Goal: Information Seeking & Learning: Check status

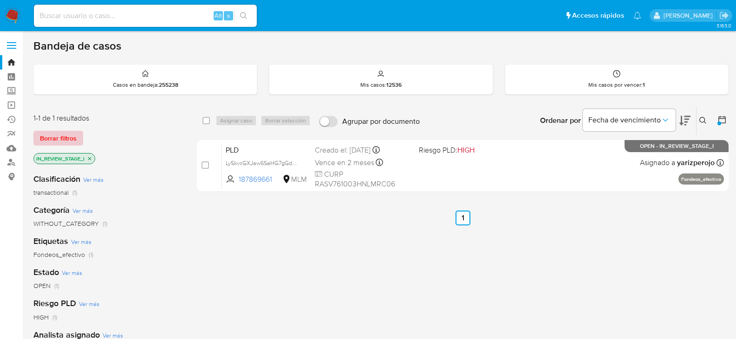
click at [74, 142] on span "Borrar filtros" at bounding box center [58, 138] width 37 height 13
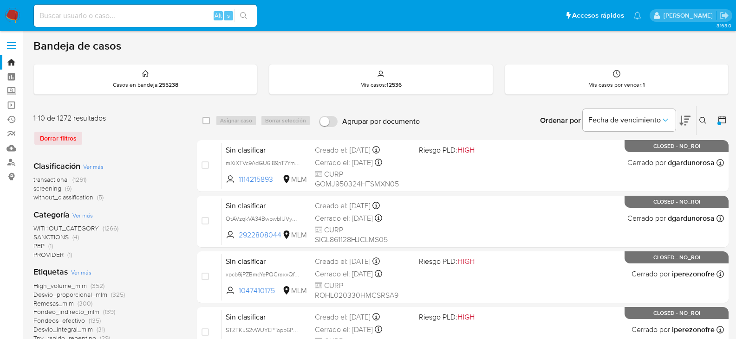
click at [60, 136] on div "Borrar filtros" at bounding box center [107, 138] width 149 height 15
click at [51, 190] on span "screening" at bounding box center [47, 188] width 28 height 9
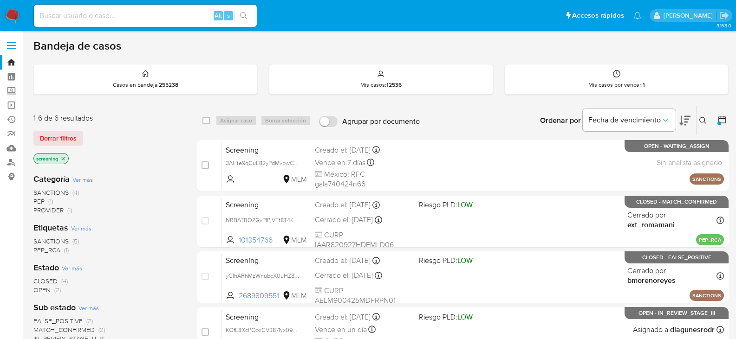
click at [718, 124] on div at bounding box center [719, 124] width 4 height 4
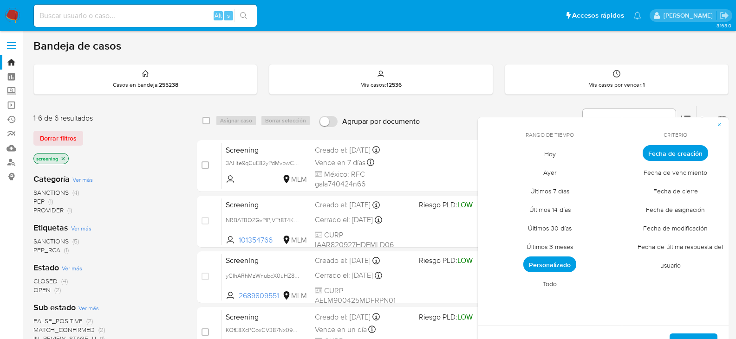
click at [550, 287] on span "Todo" at bounding box center [549, 283] width 33 height 19
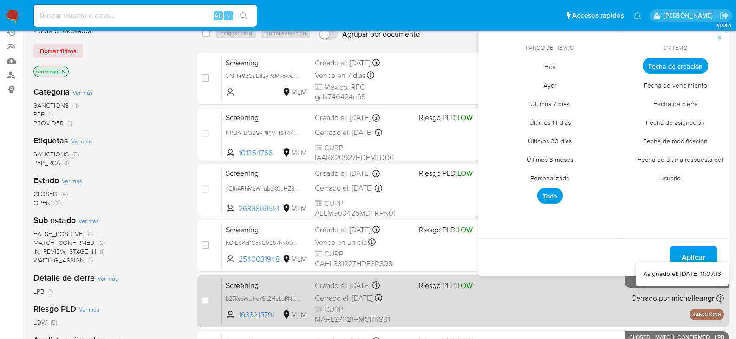
scroll to position [93, 0]
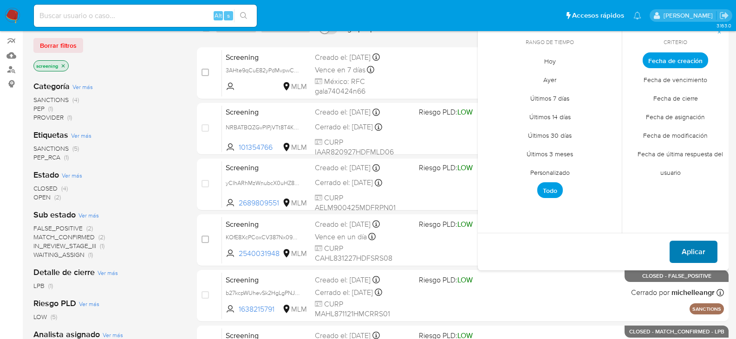
click at [689, 253] on span "Aplicar" at bounding box center [693, 252] width 24 height 20
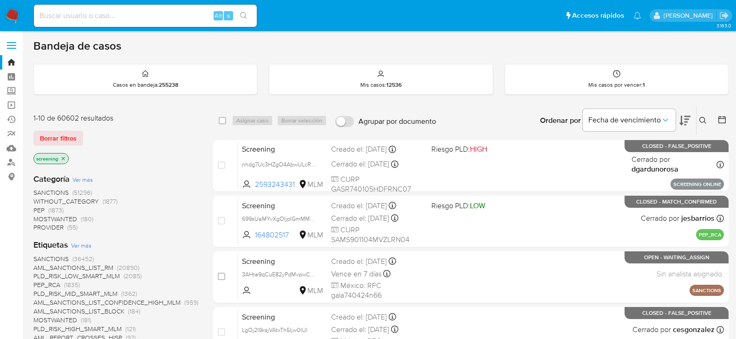
click at [722, 115] on icon at bounding box center [721, 119] width 9 height 9
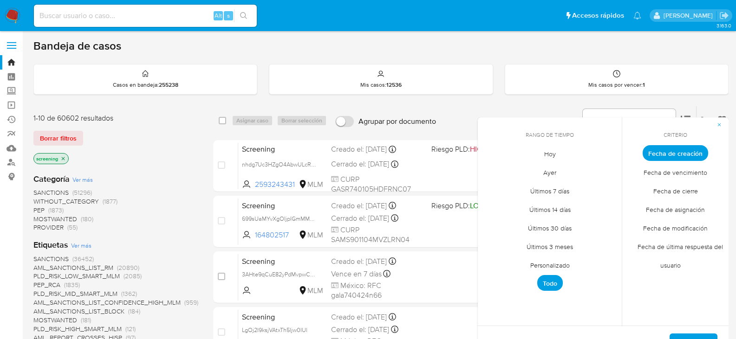
click at [562, 267] on span "Personalizado" at bounding box center [549, 265] width 59 height 19
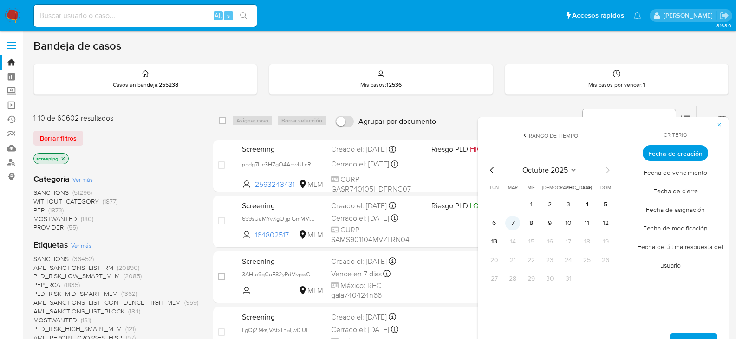
click at [516, 224] on button "7" at bounding box center [512, 223] width 15 height 15
click at [530, 224] on button "8" at bounding box center [531, 223] width 15 height 15
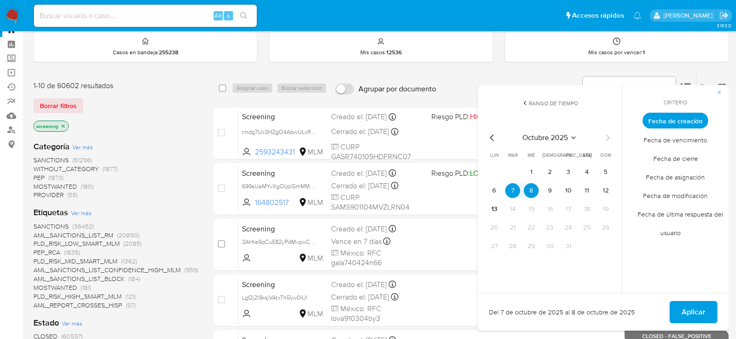
scroll to position [46, 0]
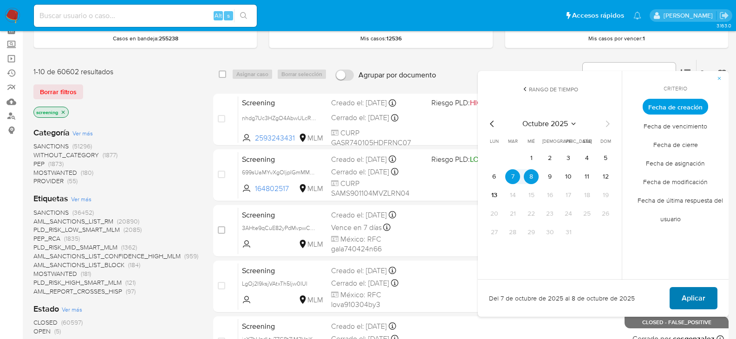
click at [688, 293] on span "Aplicar" at bounding box center [693, 298] width 24 height 20
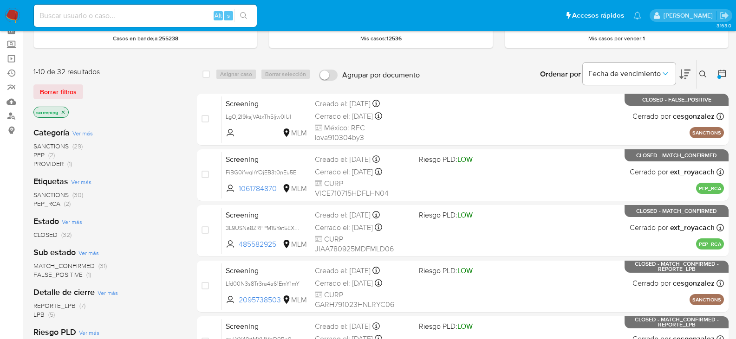
click at [96, 267] on span "MATCH_CONFIRMED (31)" at bounding box center [69, 266] width 73 height 9
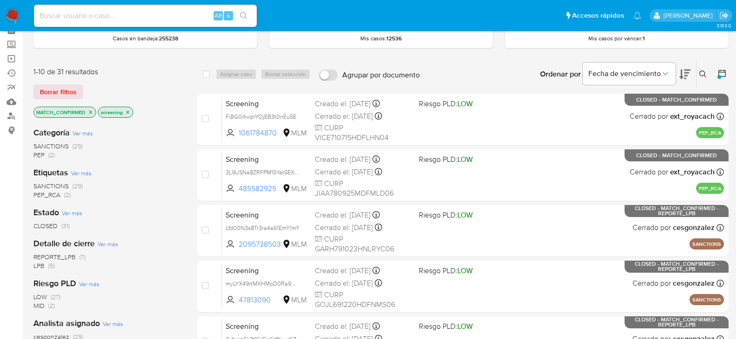
click at [61, 147] on span "SANCTIONS" at bounding box center [50, 146] width 35 height 9
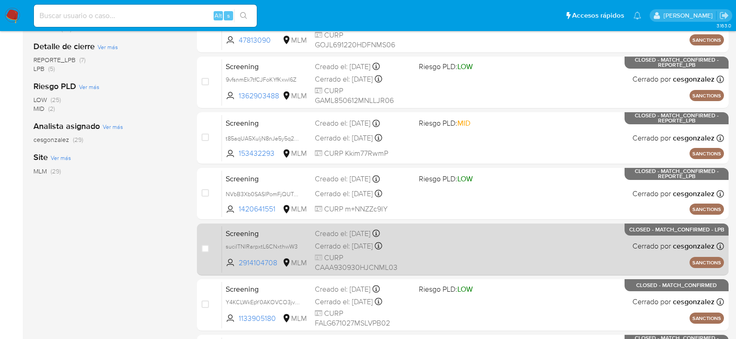
scroll to position [427, 0]
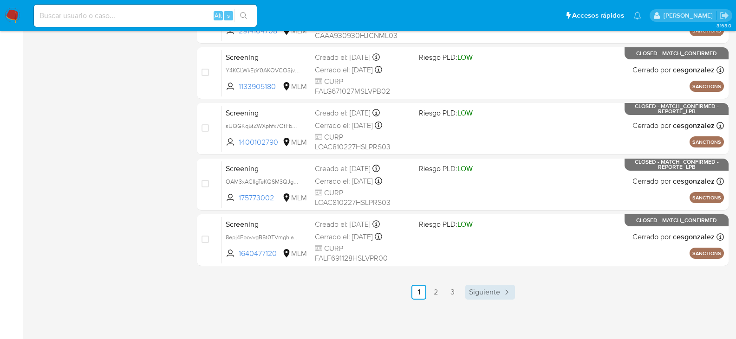
click at [474, 295] on span "Siguiente" at bounding box center [484, 292] width 31 height 7
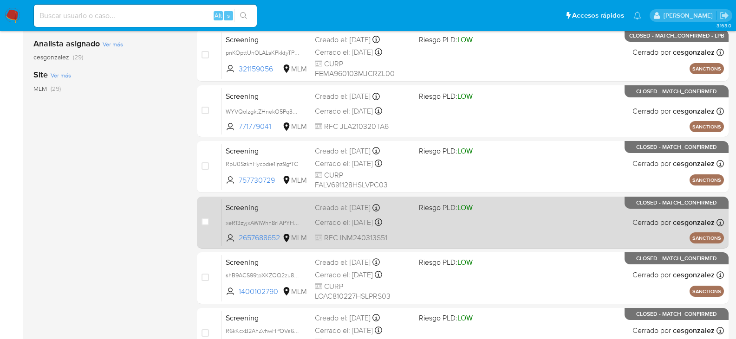
scroll to position [279, 0]
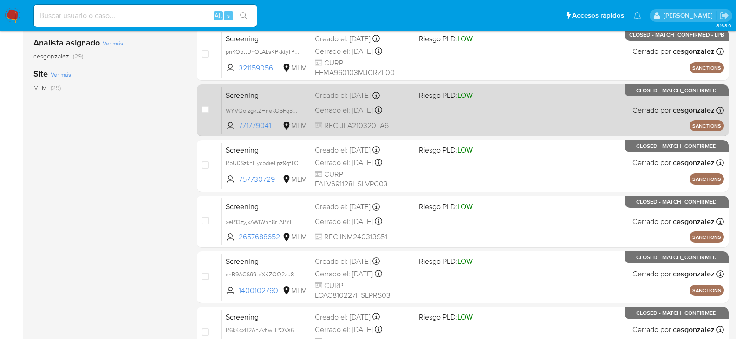
click at [368, 111] on div "Cerrado el: 07/10/2025 Cerrado el: 07/10/2025 22:41:04" at bounding box center [363, 110] width 97 height 10
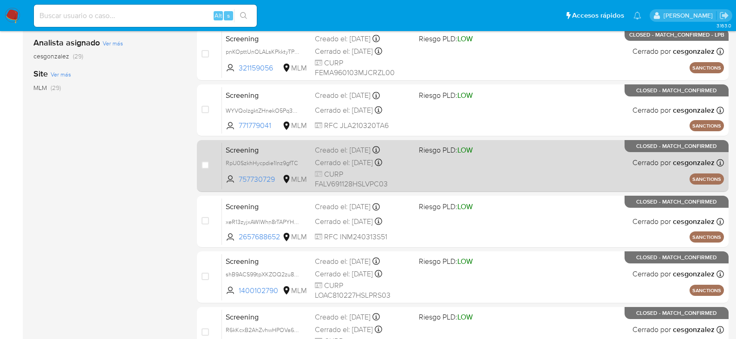
click at [413, 173] on div "Screening RpU0SzkhHycpdie1Inz9gfTC 757730729 MLM Riesgo PLD: LOW Creado el: 07/…" at bounding box center [473, 166] width 502 height 47
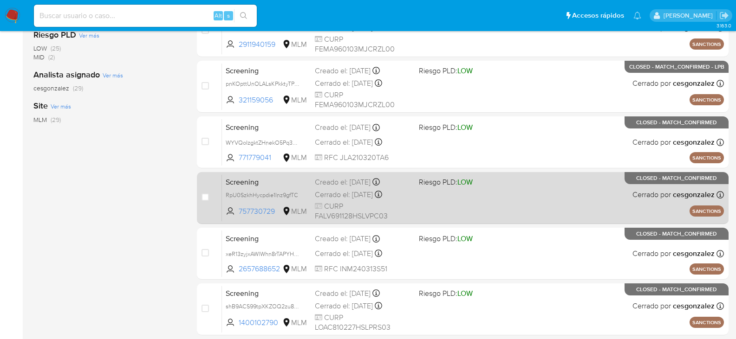
scroll to position [232, 0]
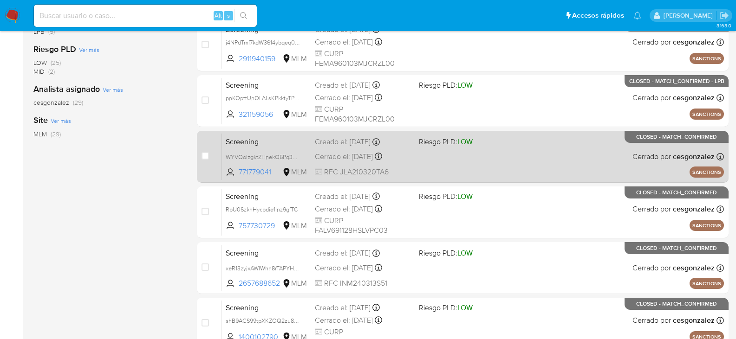
click at [460, 170] on div "Screening WYVQoIzgktZHnekO5Pq3OCDE 771779041 MLM Riesgo PLD: LOW Creado el: 07/…" at bounding box center [473, 156] width 502 height 47
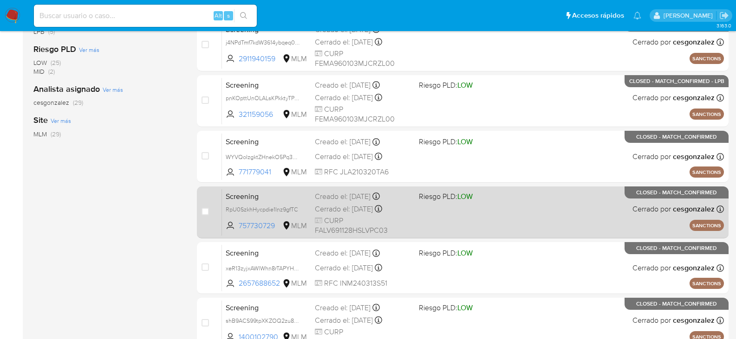
click at [325, 219] on span "CURP FALV691128HSLVPC03" at bounding box center [363, 226] width 97 height 20
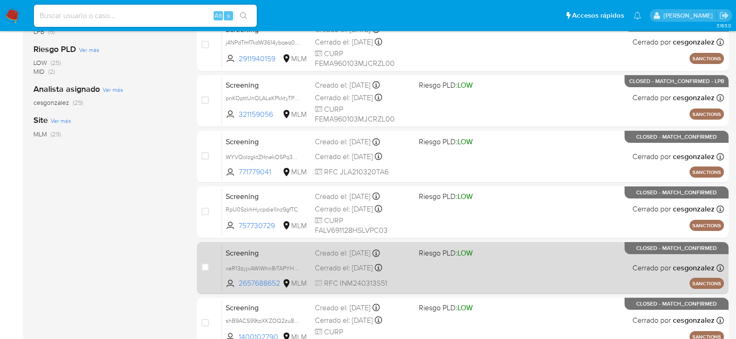
click at [450, 274] on div "Screening xeR13zyjxAWlWhn8rTAPYHMq 2657688652 MLM Riesgo PLD: LOW Creado el: 07…" at bounding box center [473, 268] width 502 height 47
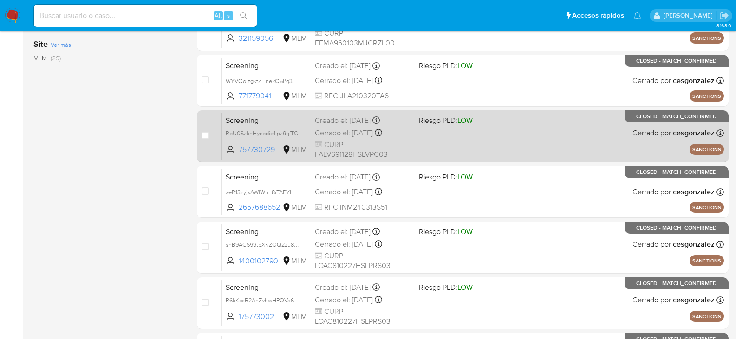
scroll to position [325, 0]
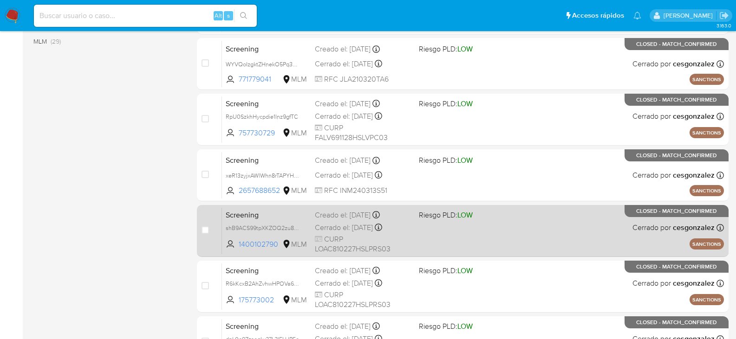
click at [348, 228] on div "Cerrado el: 07/10/2025 Cerrado el: 07/10/2025 22:36:41" at bounding box center [363, 228] width 97 height 10
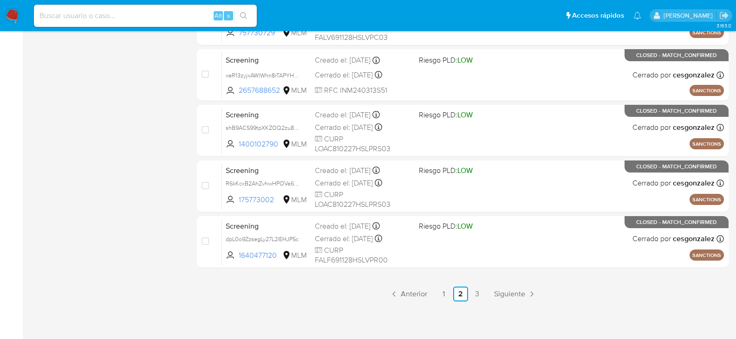
scroll to position [427, 0]
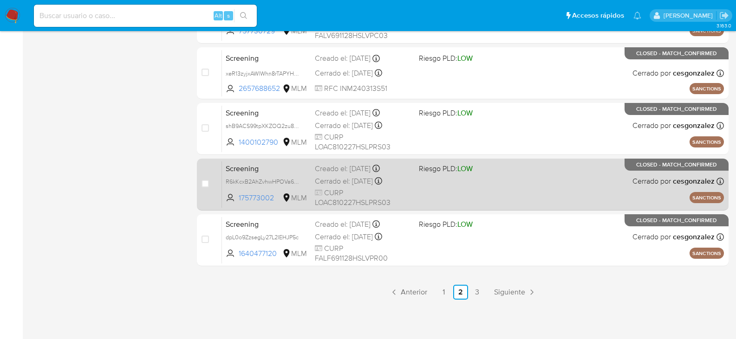
click at [350, 187] on div "Screening R6kKcxB2AhZvhwHPOVa67Rky 175773002 MLM Riesgo PLD: LOW Creado el: 07/…" at bounding box center [473, 184] width 502 height 47
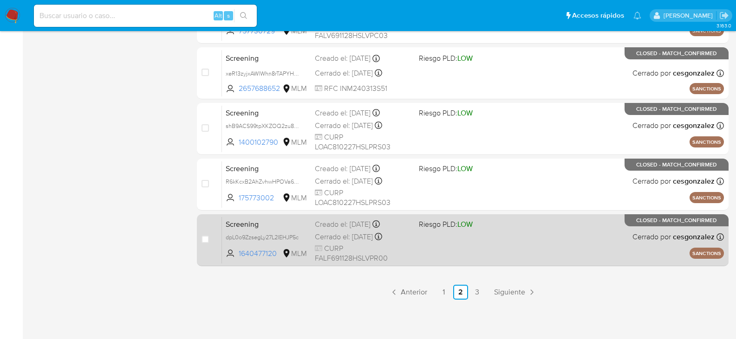
click at [399, 251] on span "CURP FALF691128HSLVPR00" at bounding box center [363, 254] width 97 height 20
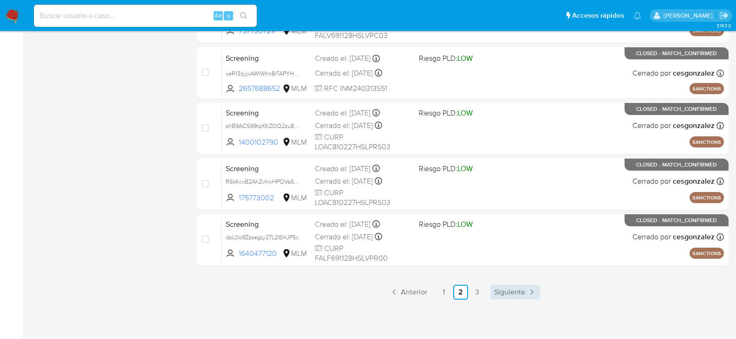
click at [504, 290] on span "Siguiente" at bounding box center [509, 292] width 31 height 7
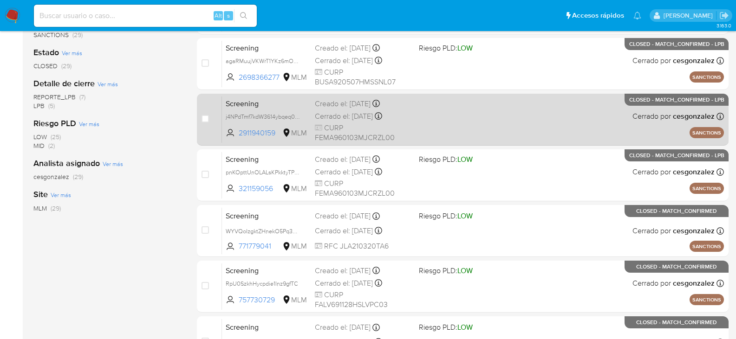
scroll to position [56, 0]
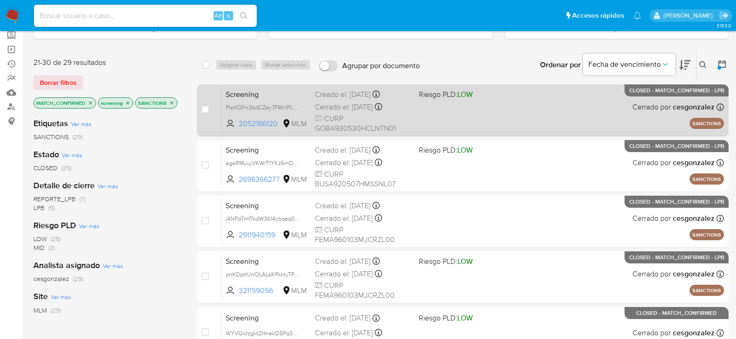
click at [333, 102] on div "Cerrado el: 08/10/2025 Cerrado el: 08/10/2025 15:51:40" at bounding box center [363, 107] width 97 height 10
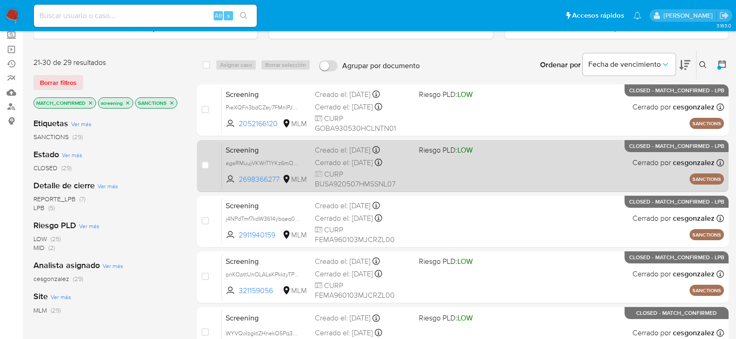
click at [375, 178] on span "CURP BUSA920507HMSSNL07" at bounding box center [363, 179] width 97 height 20
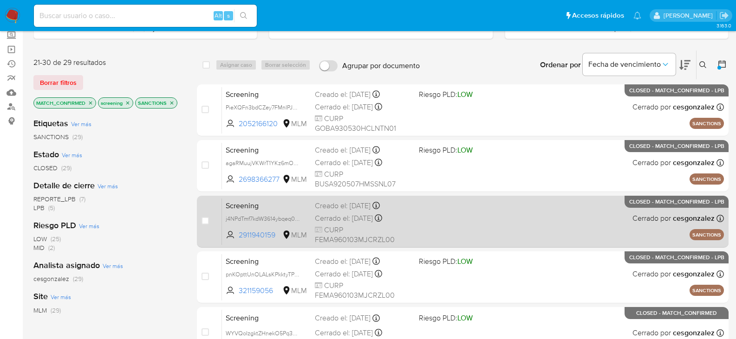
click at [341, 223] on div "Cerrado el: 08/10/2025 Cerrado el: 08/10/2025 09:40:55" at bounding box center [363, 219] width 97 height 10
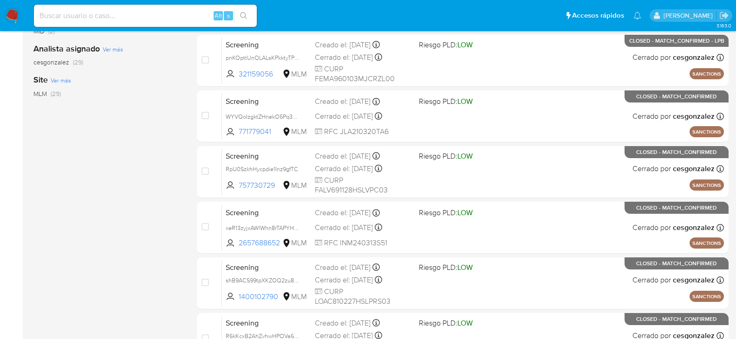
scroll to position [288, 0]
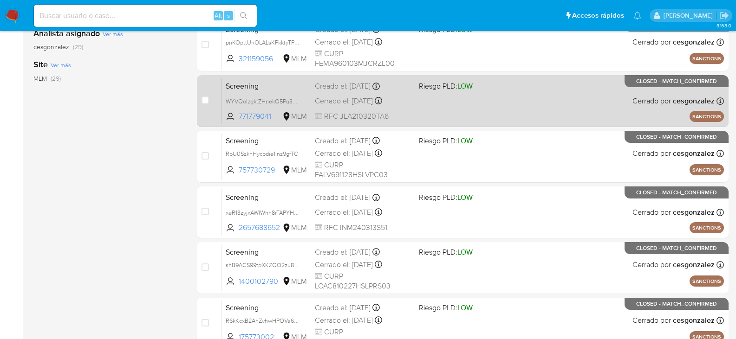
click at [339, 100] on div "Cerrado el: 07/10/2025 Cerrado el: 07/10/2025 22:41:04" at bounding box center [363, 101] width 97 height 10
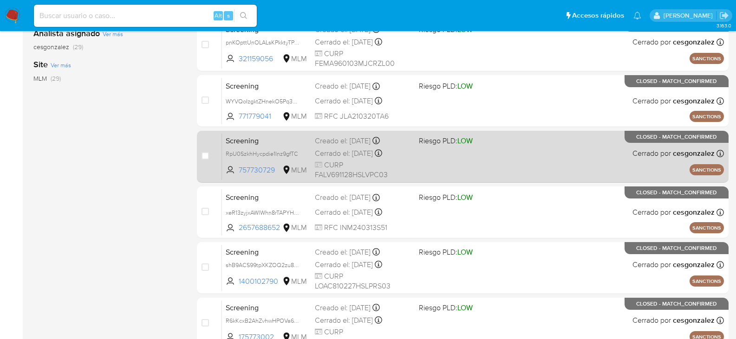
click at [392, 174] on span "CURP FALV691128HSLVPC03" at bounding box center [363, 170] width 97 height 20
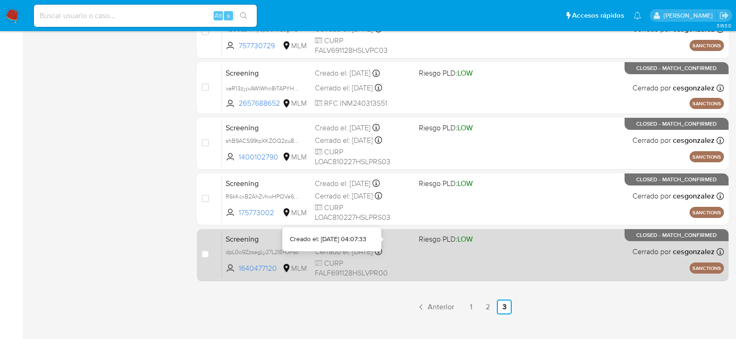
scroll to position [427, 0]
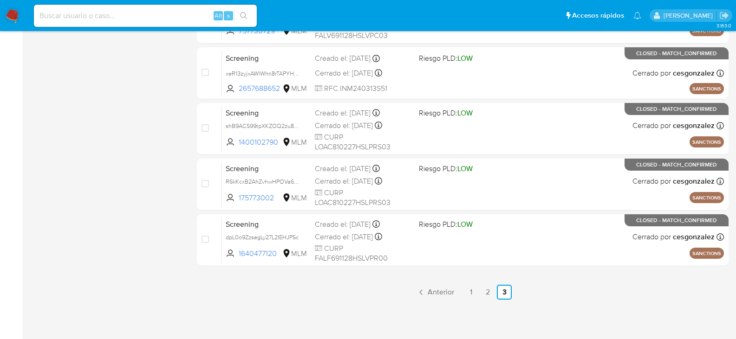
click at [485, 293] on link "2" at bounding box center [487, 292] width 15 height 15
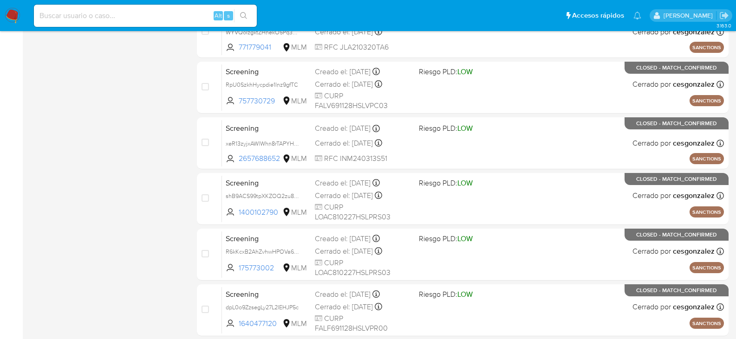
scroll to position [427, 0]
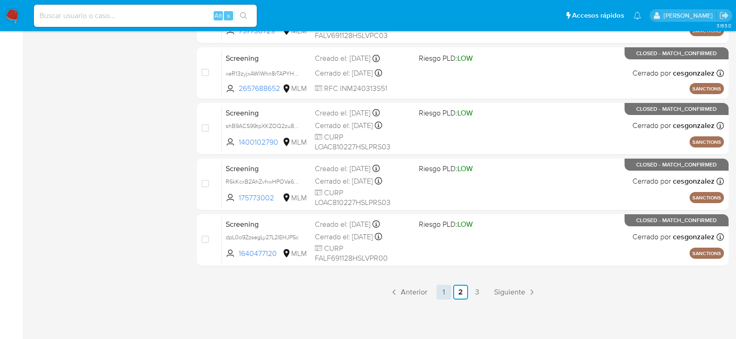
click at [446, 291] on link "1" at bounding box center [443, 292] width 15 height 15
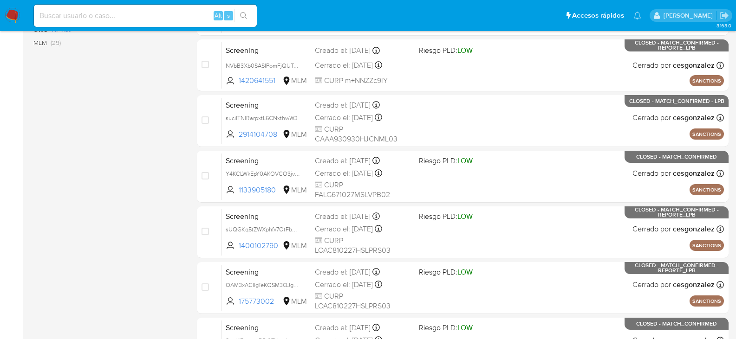
scroll to position [427, 0]
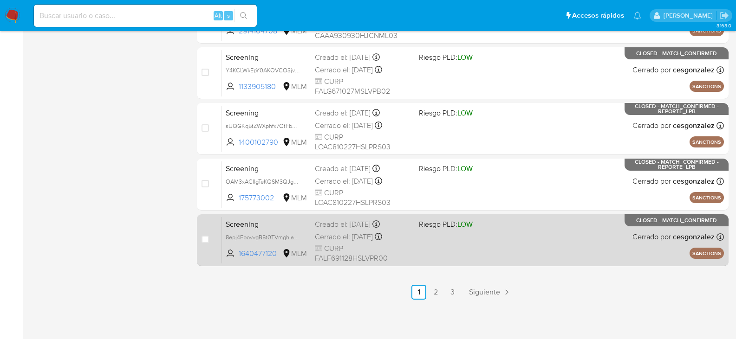
click at [426, 254] on div "Screening 8epj4FpovvgB5t0TVmghlah9 1640477120 MLM Riesgo PLD: LOW Creado el: 08…" at bounding box center [473, 240] width 502 height 47
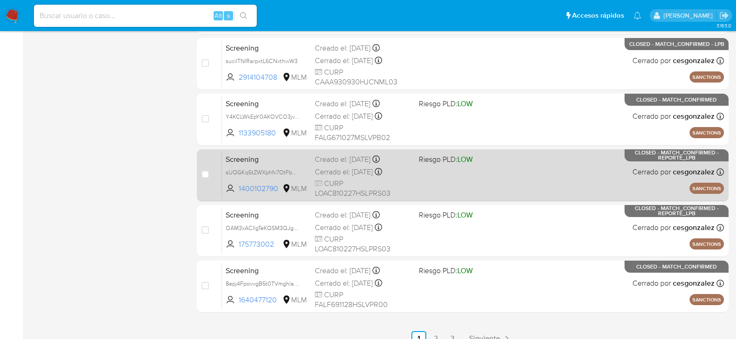
scroll to position [334, 0]
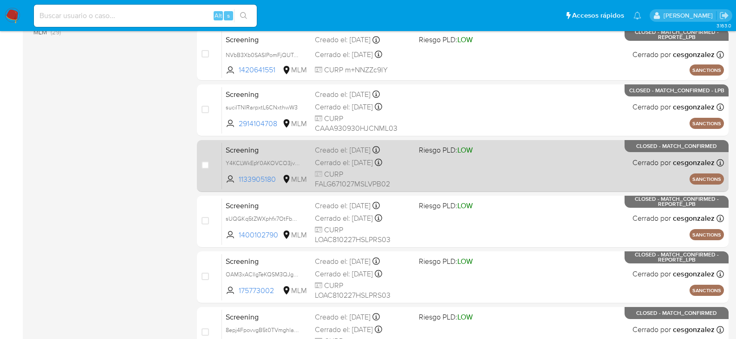
click at [372, 176] on span "CURP FALG671027MSLVPB02" at bounding box center [363, 179] width 97 height 20
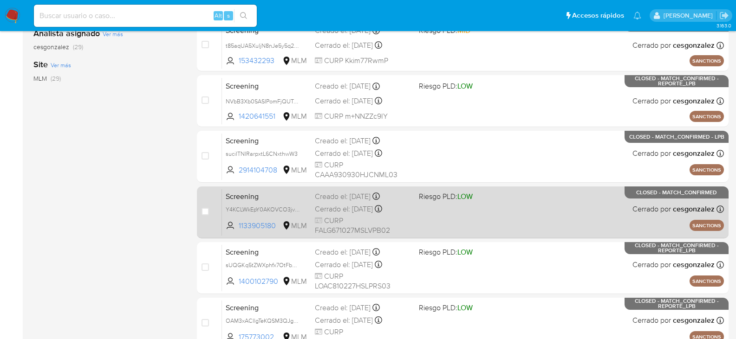
click at [348, 165] on span "CURP CAAA930930HJCNML03" at bounding box center [363, 170] width 97 height 20
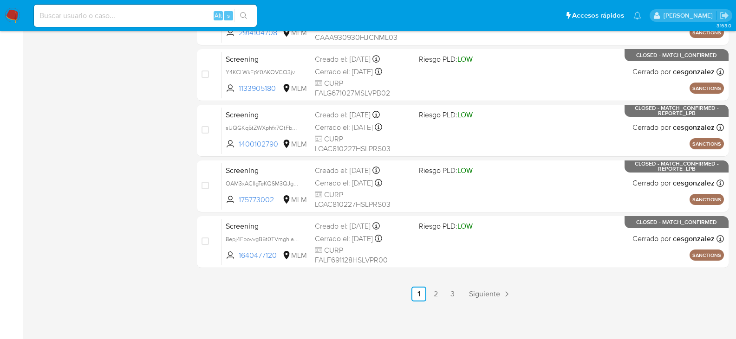
scroll to position [427, 0]
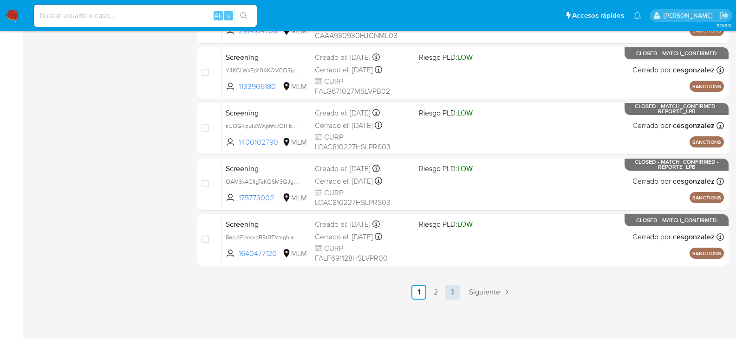
click at [450, 295] on link "3" at bounding box center [452, 292] width 15 height 15
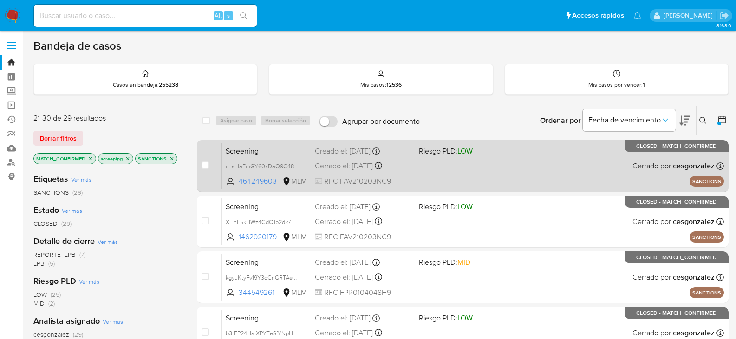
click at [355, 169] on div "Cerrado el: 07/10/2025 Cerrado el: 07/10/2025 22:29:07" at bounding box center [363, 166] width 97 height 10
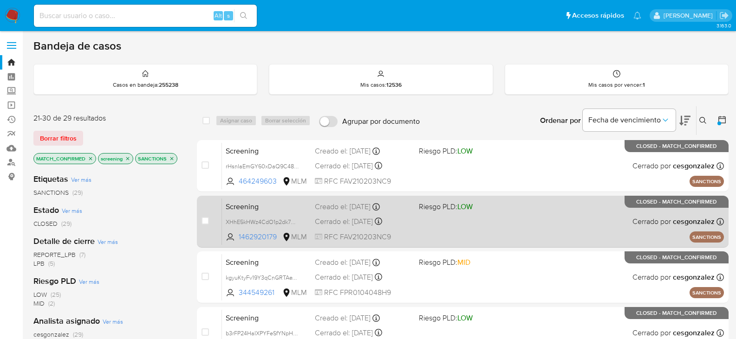
click at [485, 222] on span at bounding box center [467, 221] width 97 height 2
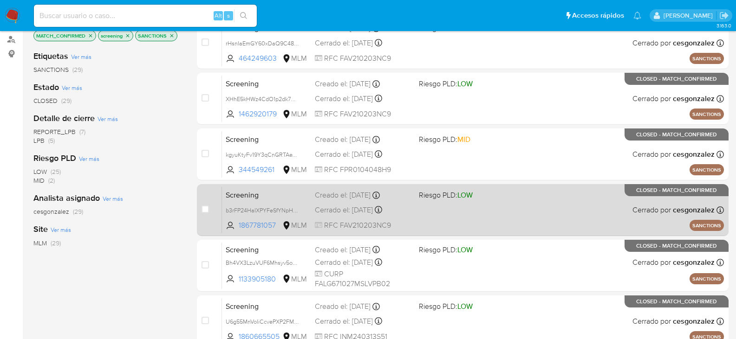
scroll to position [139, 0]
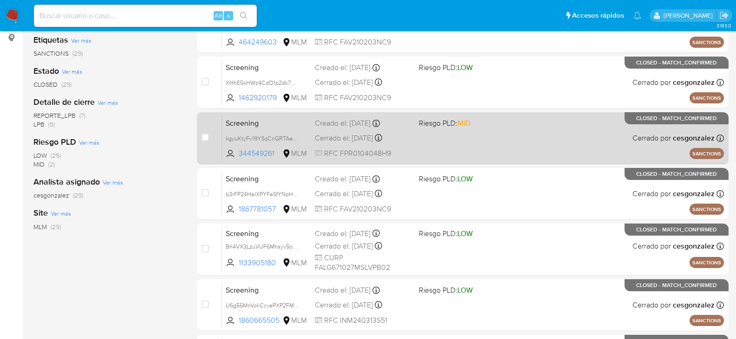
click at [344, 149] on span "RFC FPR0104048H9" at bounding box center [363, 154] width 97 height 10
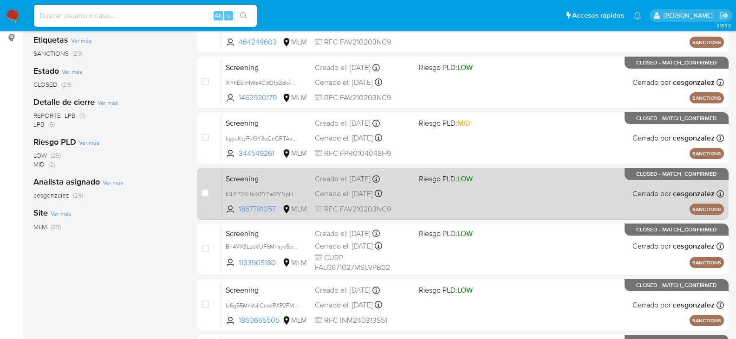
click at [474, 210] on div "Screening b3rFP24HaIXPYFeSfYNpHP0m 1867781057 MLM Riesgo PLD: LOW Creado el: 07…" at bounding box center [473, 193] width 502 height 47
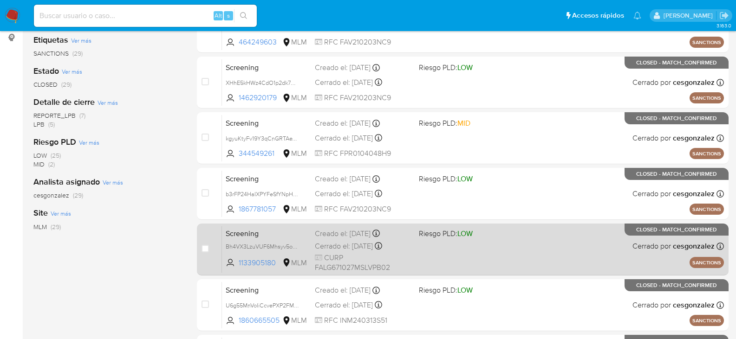
click at [354, 239] on div "Creado el: 07/10/2025 Creado el: 07/10/2025 04:07:14" at bounding box center [363, 234] width 97 height 10
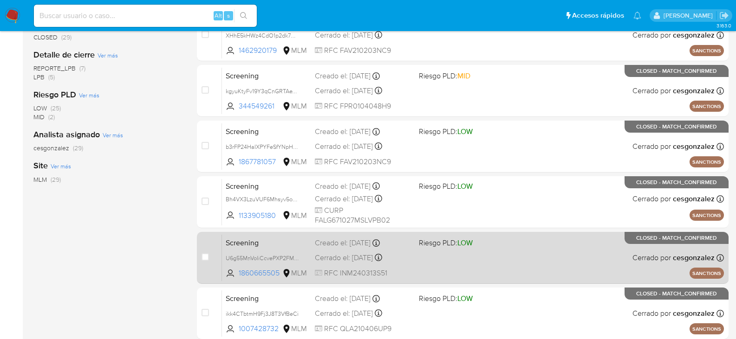
scroll to position [232, 0]
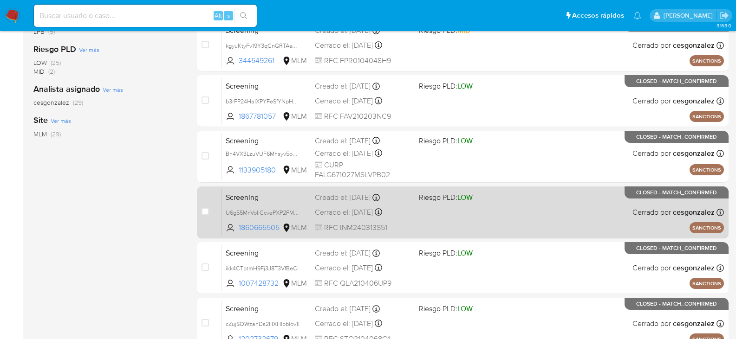
click at [329, 213] on div "Cerrado el: 07/10/2025 Cerrado el: 07/10/2025 22:14:44" at bounding box center [363, 212] width 97 height 10
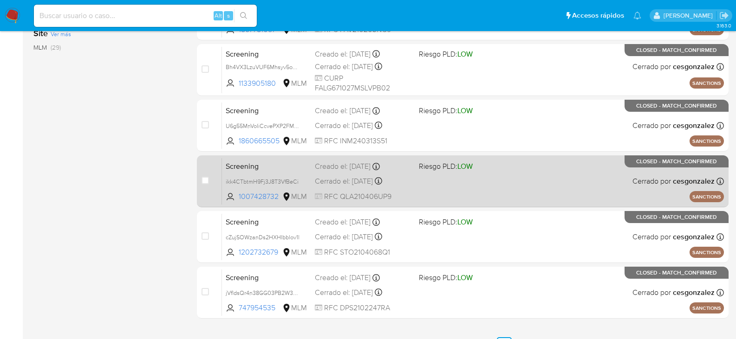
scroll to position [325, 0]
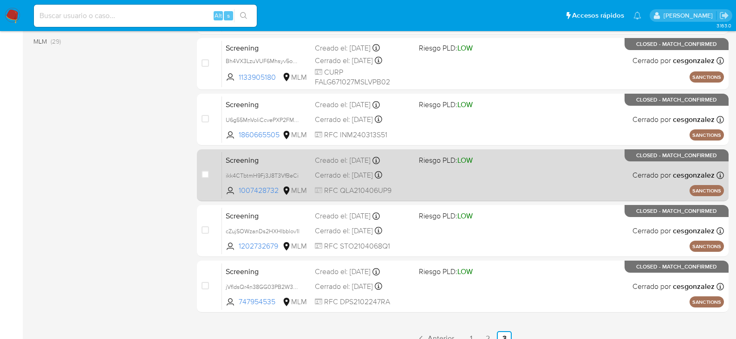
click at [330, 177] on div "Cerrado el: 07/10/2025 Cerrado el: 07/10/2025 17:57:43" at bounding box center [363, 175] width 97 height 10
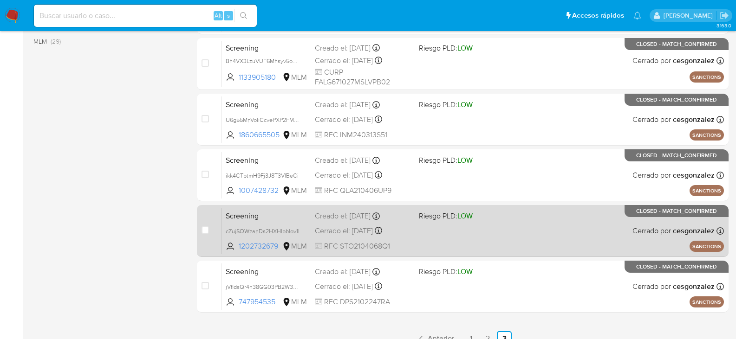
click at [360, 236] on div "Cerrado el: 07/10/2025 Cerrado el: 07/10/2025 13:45:03" at bounding box center [363, 231] width 97 height 10
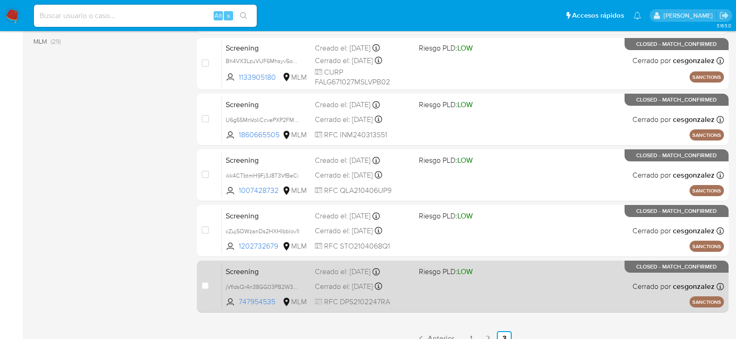
click at [387, 289] on div "Cerrado el: 07/10/2025 Cerrado el: 07/10/2025 13:39:19" at bounding box center [363, 287] width 97 height 10
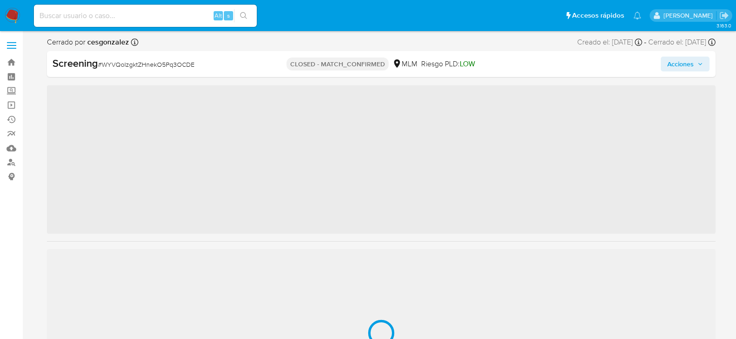
scroll to position [459, 0]
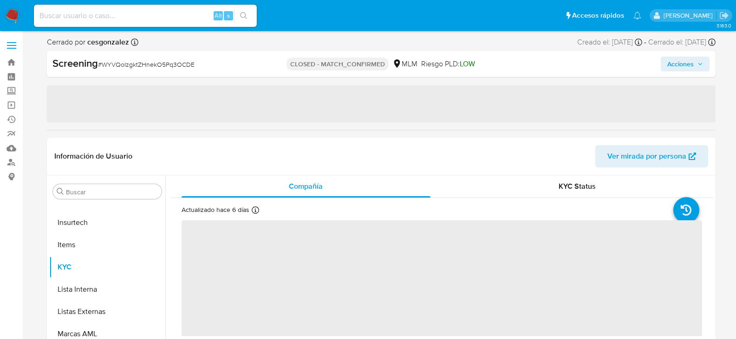
select select "10"
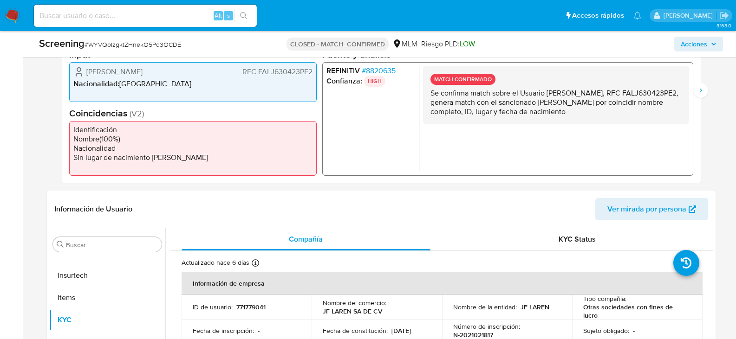
scroll to position [325, 0]
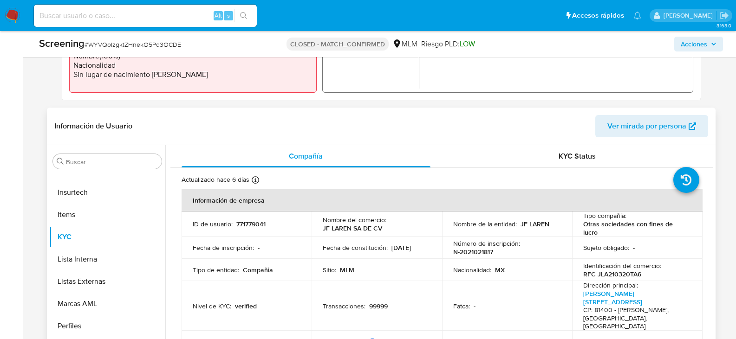
click at [355, 230] on p "JF LAREN SA DE CV" at bounding box center [352, 228] width 59 height 8
click at [353, 230] on p "JF LAREN SA DE CV" at bounding box center [352, 228] width 59 height 8
drag, startPoint x: 322, startPoint y: 229, endPoint x: 376, endPoint y: 233, distance: 54.9
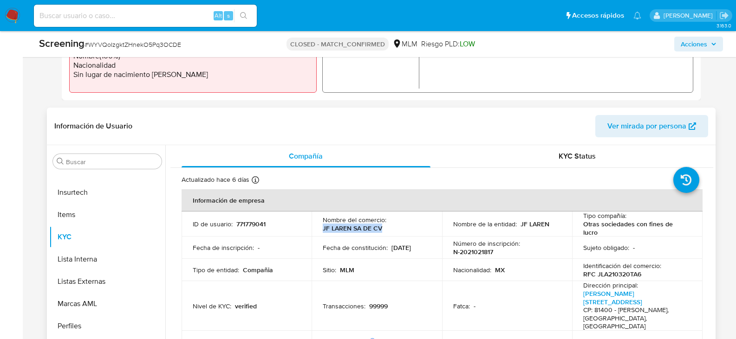
click at [376, 233] on td "Nombre del comercio : JF LAREN SA DE CV" at bounding box center [376, 224] width 130 height 25
copy p "JF LAREN SA DE CV"
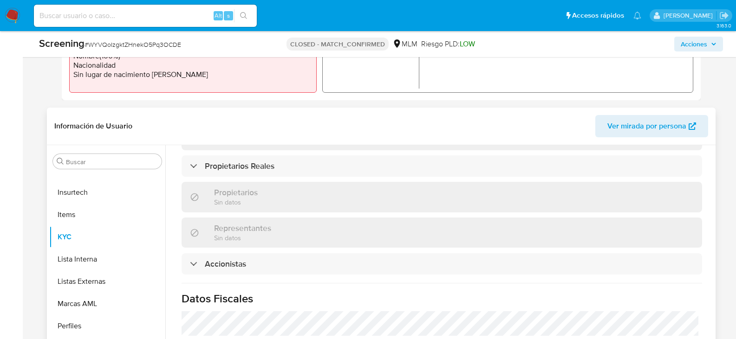
scroll to position [695, 0]
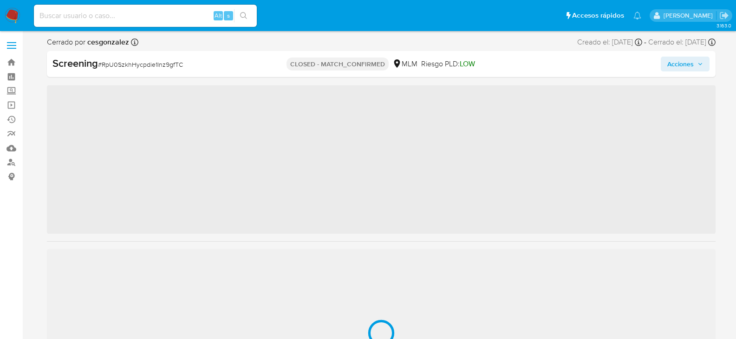
scroll to position [459, 0]
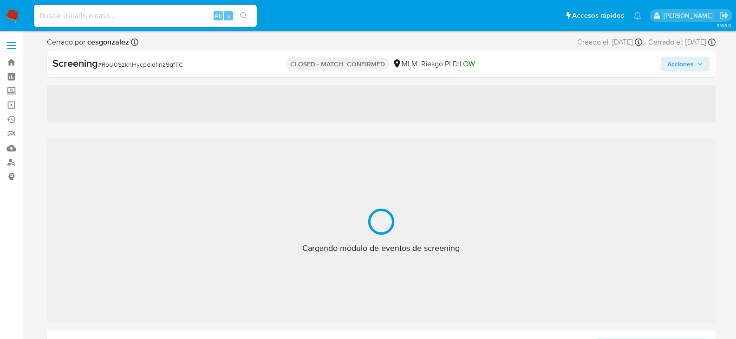
select select "10"
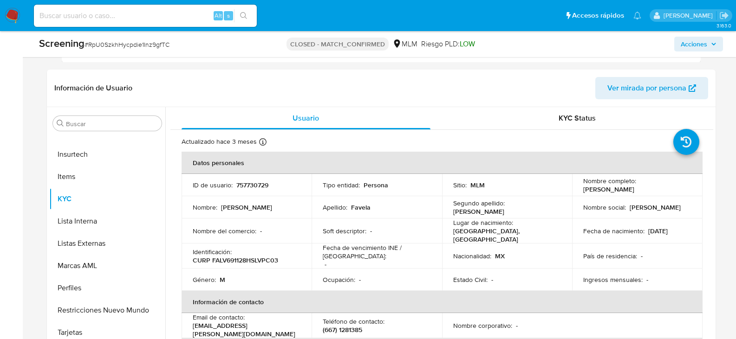
scroll to position [371, 0]
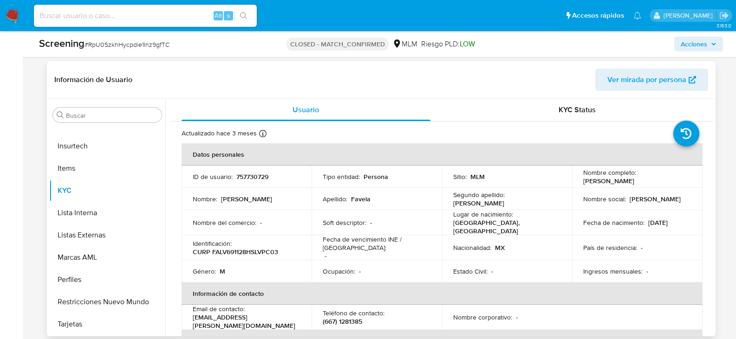
drag, startPoint x: 581, startPoint y: 182, endPoint x: 662, endPoint y: 183, distance: 80.8
click at [662, 183] on div "Nombre completo : Victor Andres Favela Lopez" at bounding box center [637, 177] width 108 height 17
copy p "Victor Andres Favela Lopez"
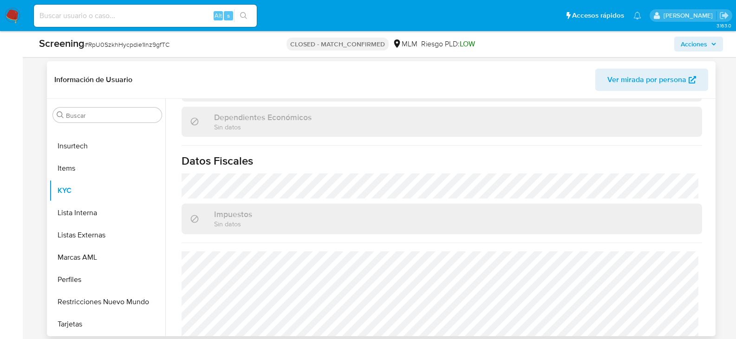
scroll to position [586, 0]
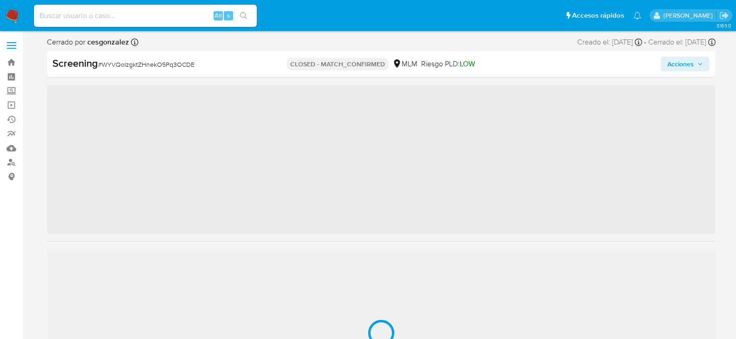
scroll to position [459, 0]
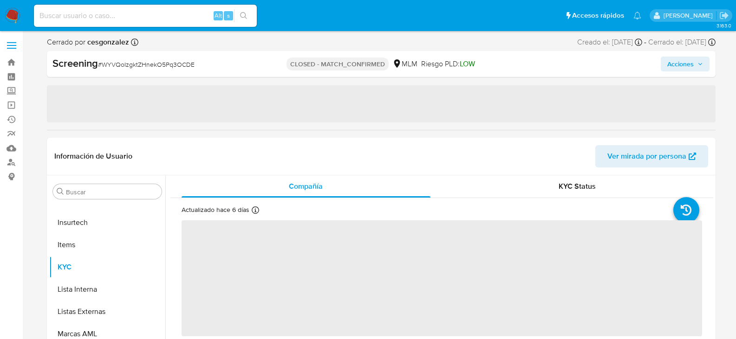
select select "10"
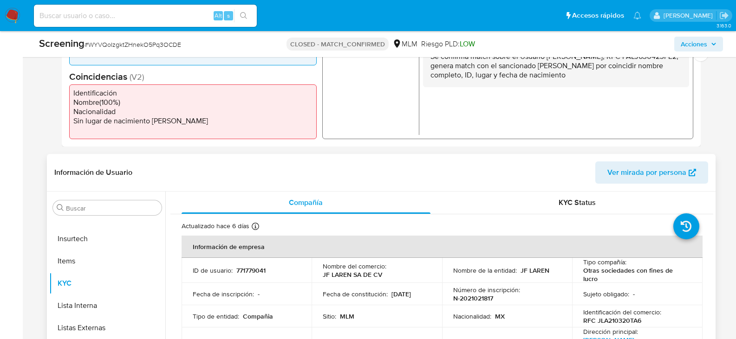
scroll to position [46, 0]
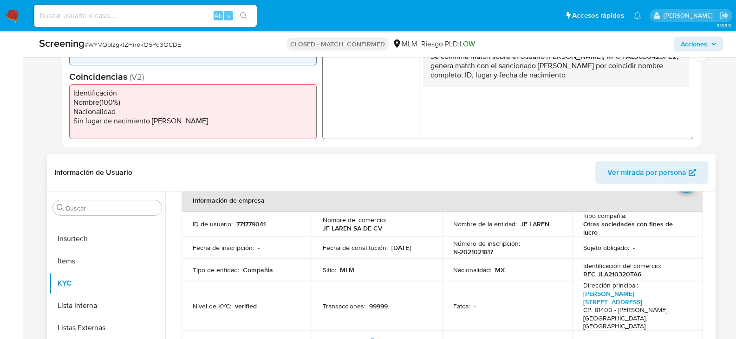
click at [248, 220] on p "771779041" at bounding box center [250, 224] width 29 height 8
copy p "771779041"
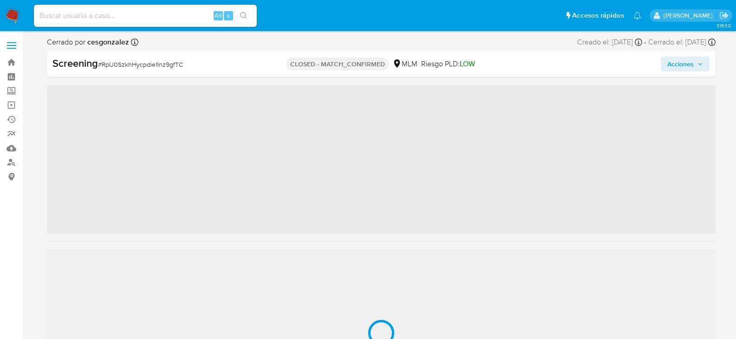
scroll to position [459, 0]
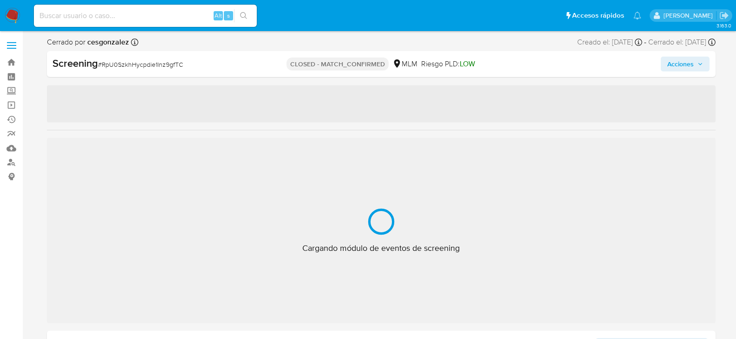
select select "10"
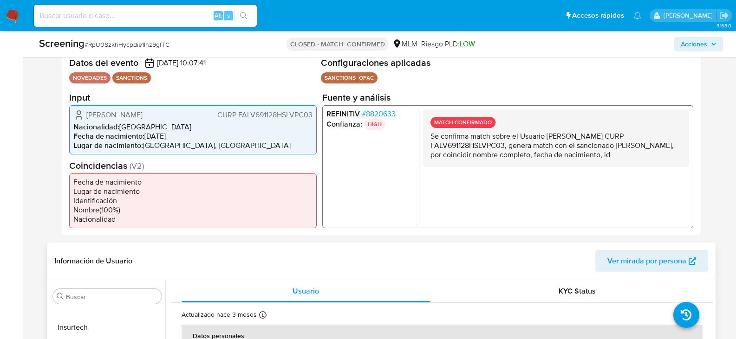
scroll to position [279, 0]
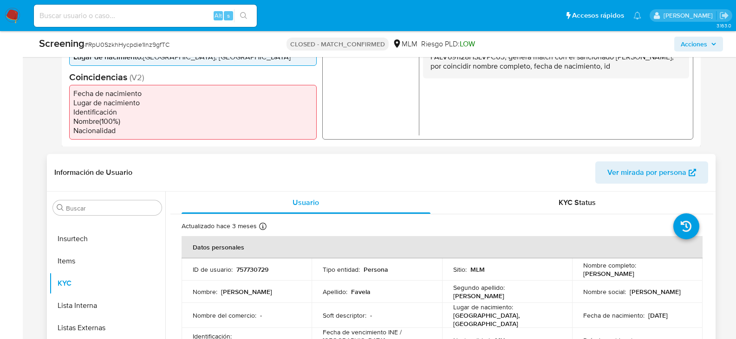
click at [248, 272] on p "757730729" at bounding box center [252, 270] width 32 height 8
copy p "757730729"
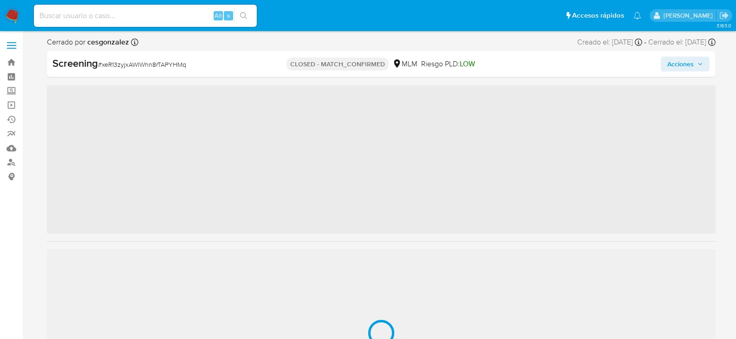
scroll to position [459, 0]
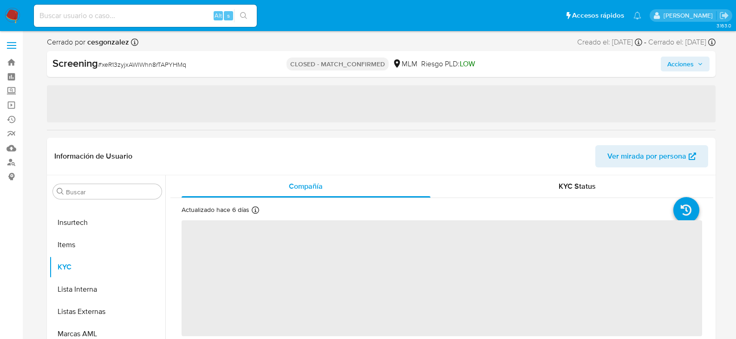
select select "10"
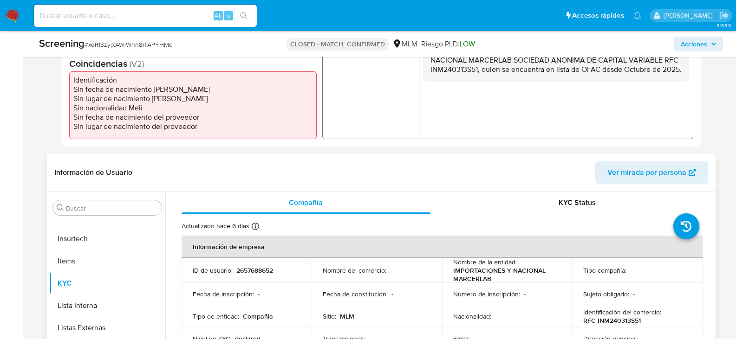
scroll to position [46, 0]
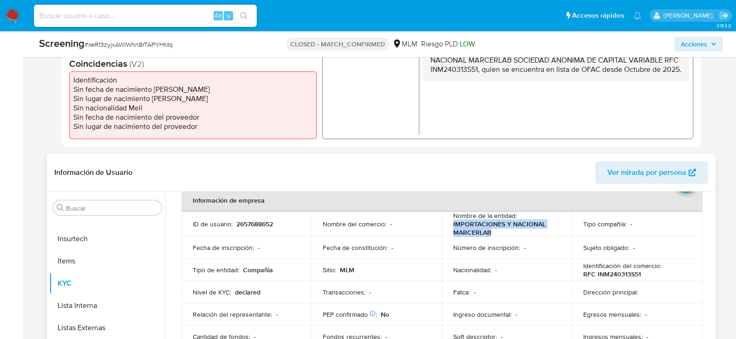
drag, startPoint x: 451, startPoint y: 225, endPoint x: 495, endPoint y: 234, distance: 44.5
click at [495, 234] on p "IMPORTACIONES Y NACIONAL MARCERLAB" at bounding box center [505, 228] width 104 height 17
copy p "IMPORTACIONES Y NACIONAL MARCERLAB"
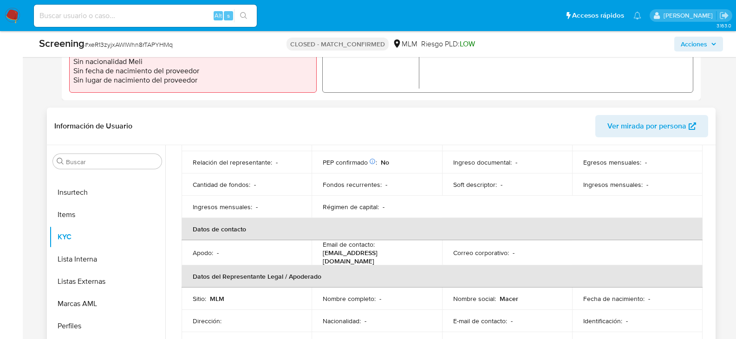
scroll to position [0, 0]
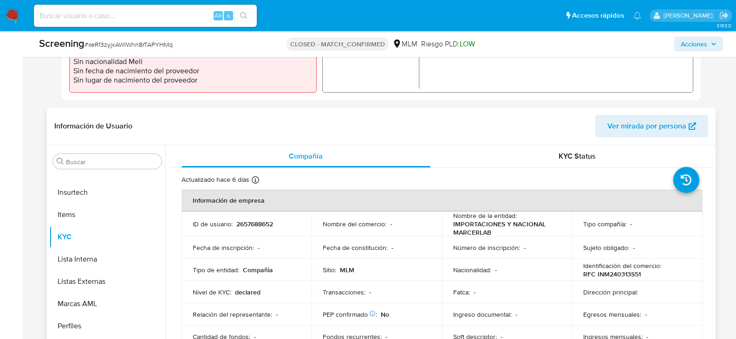
click at [259, 224] on p "2657688652" at bounding box center [254, 224] width 37 height 8
copy p "2657688652"
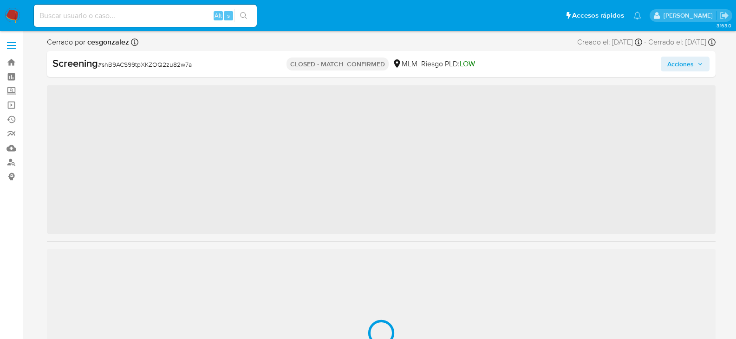
scroll to position [459, 0]
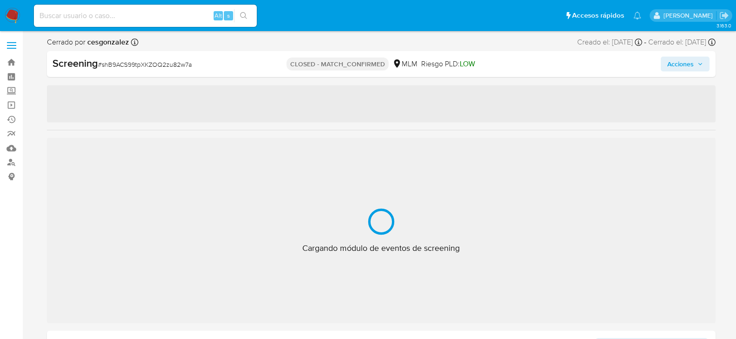
select select "10"
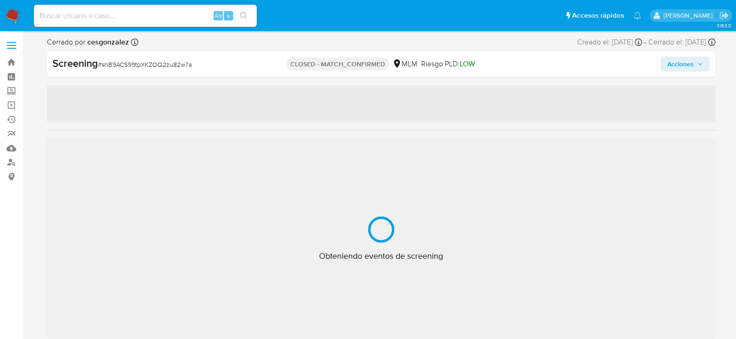
click at [143, 65] on span "# shB9ACS99tpXKZOQ2zu82w7a" at bounding box center [145, 64] width 94 height 9
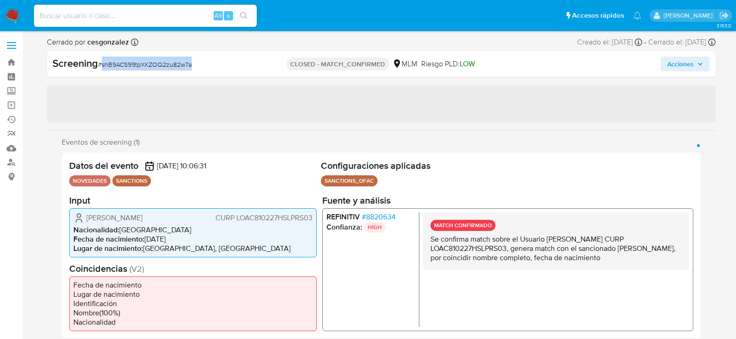
click at [143, 65] on span "# shB9ACS99tpXKZOQ2zu82w7a" at bounding box center [145, 64] width 94 height 9
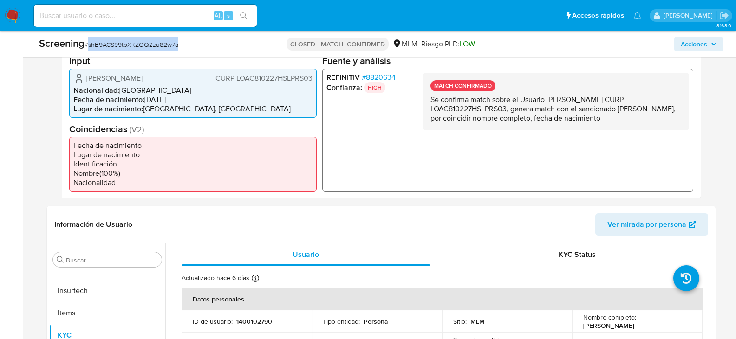
scroll to position [325, 0]
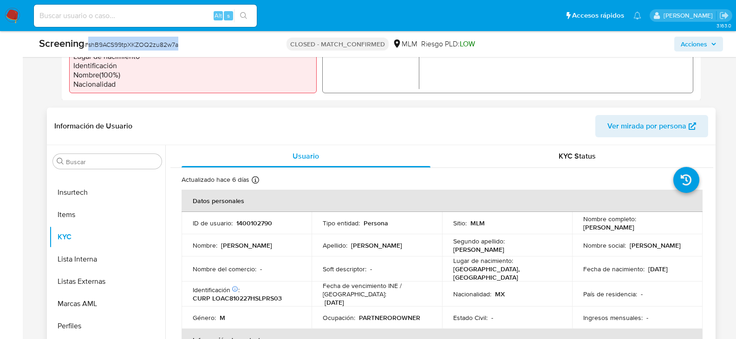
drag, startPoint x: 581, startPoint y: 228, endPoint x: 659, endPoint y: 228, distance: 77.5
click at [659, 228] on div "Nombre completo : Cesar Elias Lopez Araujo" at bounding box center [637, 223] width 108 height 17
copy p "[PERSON_NAME]"
click at [245, 220] on p "1400102790" at bounding box center [254, 223] width 36 height 8
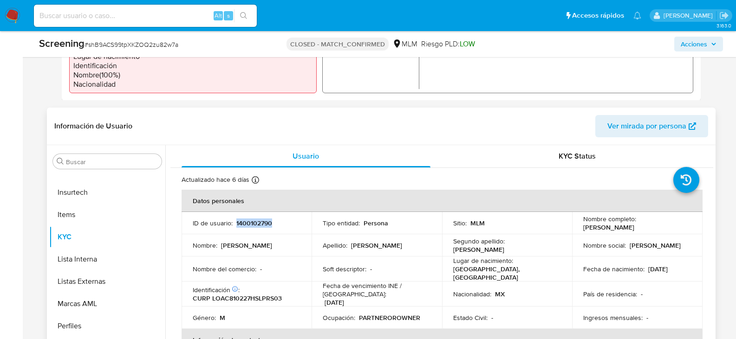
copy p "1400102790"
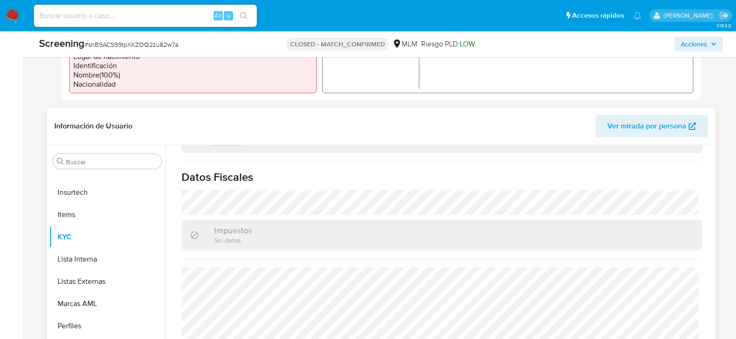
scroll to position [586, 0]
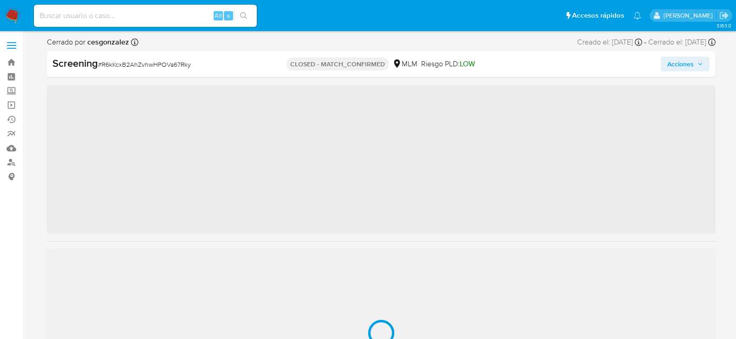
scroll to position [459, 0]
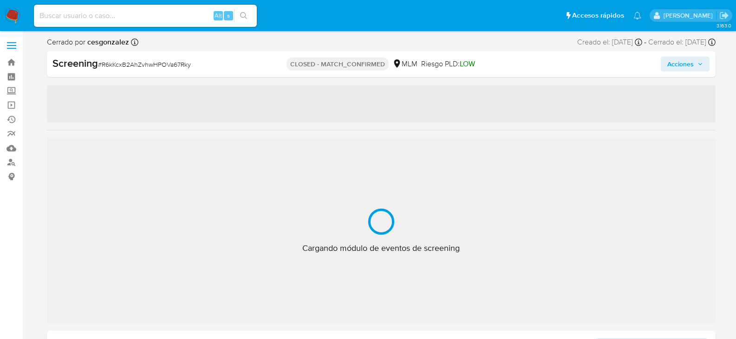
click at [148, 66] on span "# R6kKcxB2AhZvhwHPOVa67Rky" at bounding box center [144, 64] width 93 height 9
select select "10"
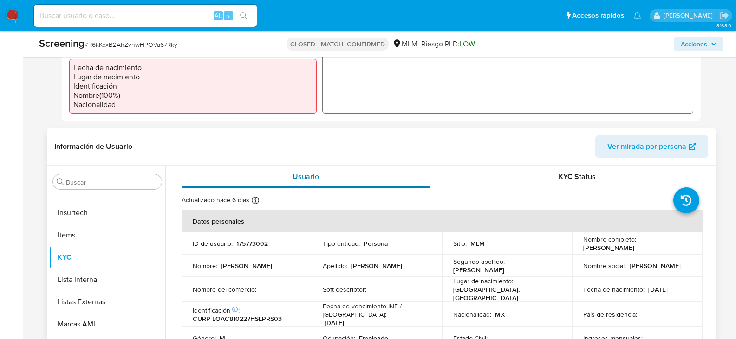
scroll to position [325, 0]
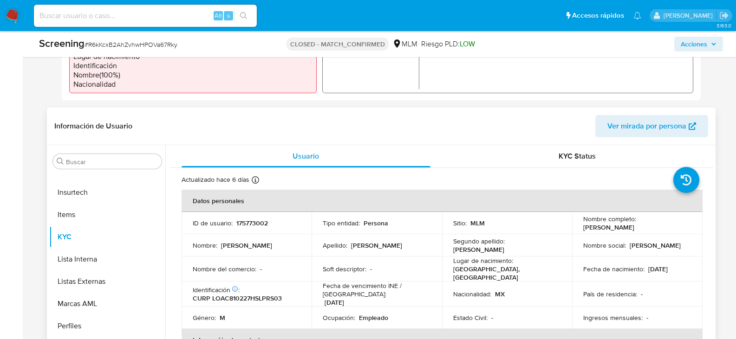
click at [243, 223] on p "175773002" at bounding box center [252, 223] width 32 height 8
copy p "175773002"
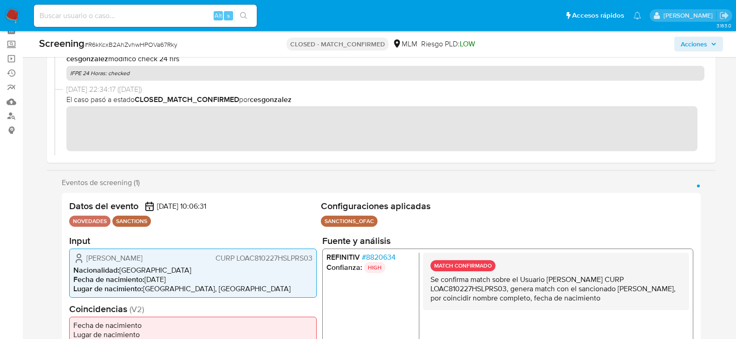
click at [388, 255] on span "# 8820634" at bounding box center [378, 257] width 34 height 9
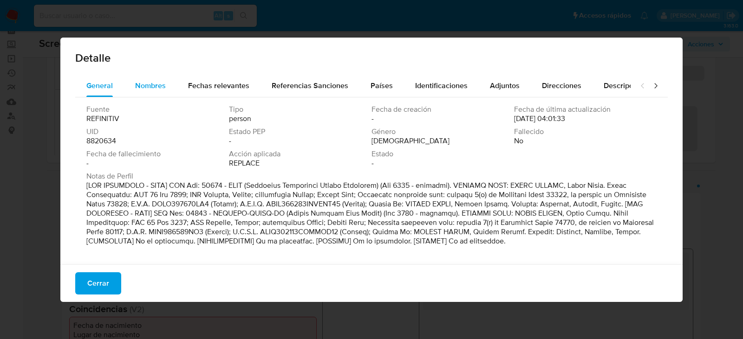
click at [144, 84] on span "Nombres" at bounding box center [150, 85] width 31 height 11
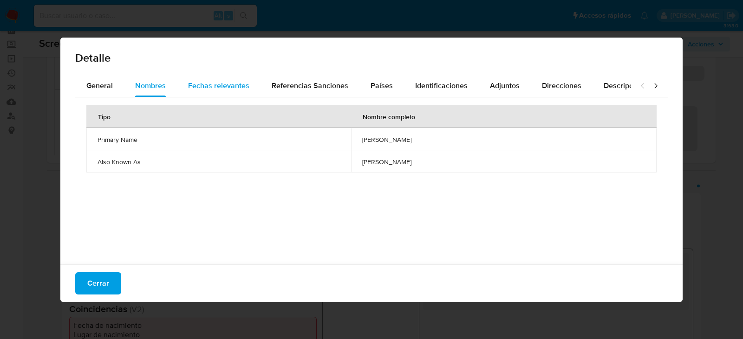
click at [203, 83] on span "Fechas relevantes" at bounding box center [218, 85] width 61 height 11
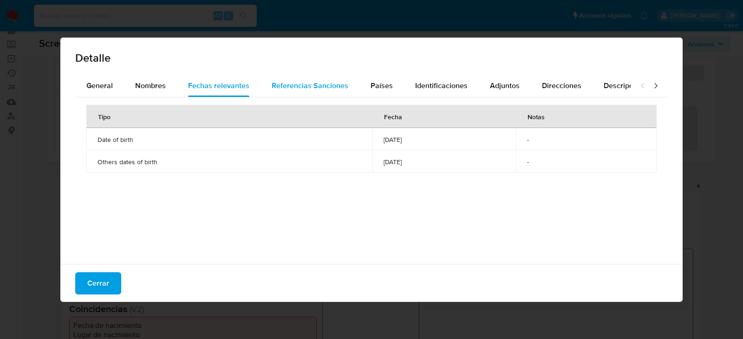
click at [319, 86] on span "Referencias Sanciones" at bounding box center [310, 85] width 77 height 11
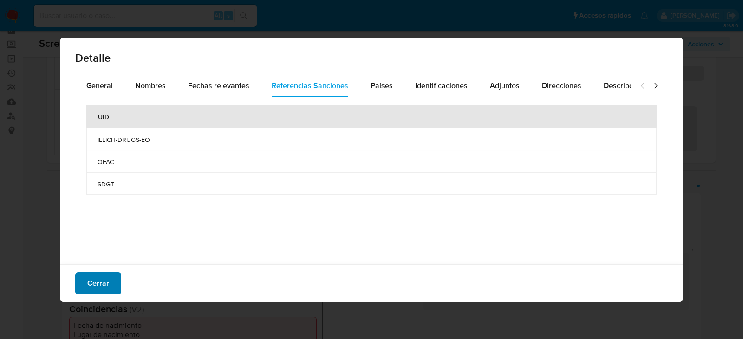
click at [84, 287] on button "Cerrar" at bounding box center [98, 283] width 46 height 22
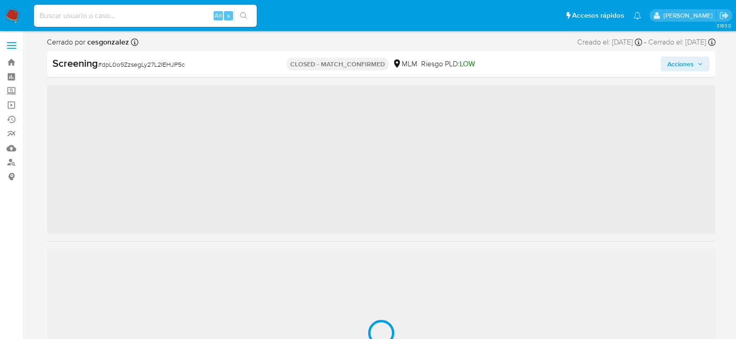
scroll to position [459, 0]
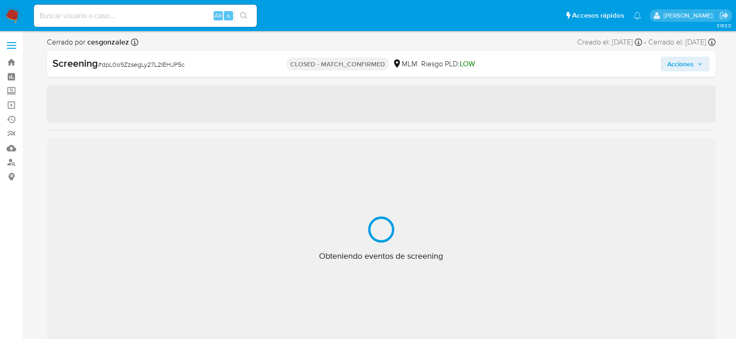
select select "10"
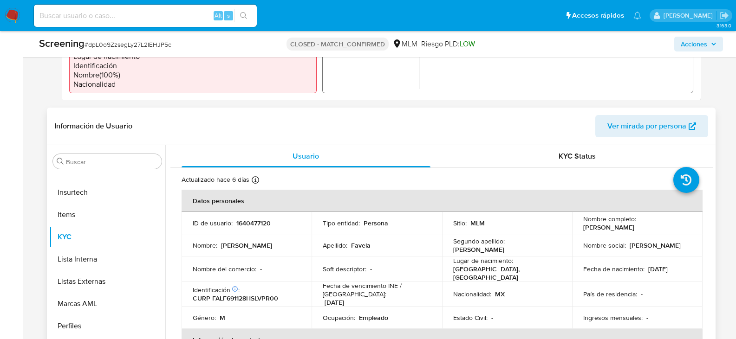
scroll to position [371, 0]
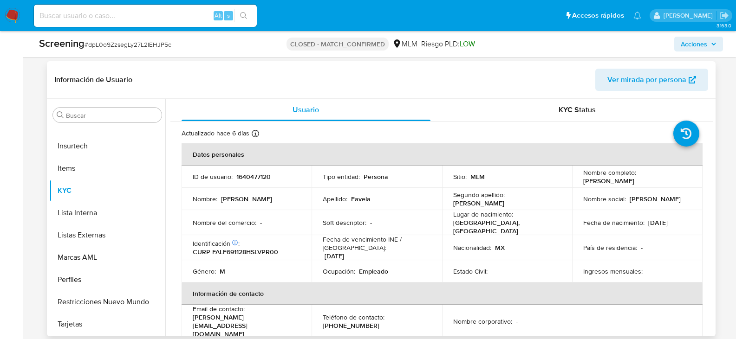
drag, startPoint x: 580, startPoint y: 182, endPoint x: 666, endPoint y: 182, distance: 85.9
click at [666, 182] on div "Nombre completo : [PERSON_NAME]" at bounding box center [637, 177] width 108 height 17
copy p "Francisco Favela Lopez"
click at [258, 180] on p "1640477120" at bounding box center [253, 177] width 34 height 8
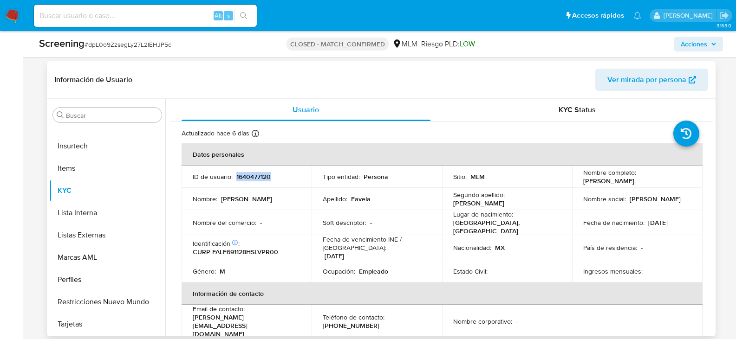
copy p "1640477120"
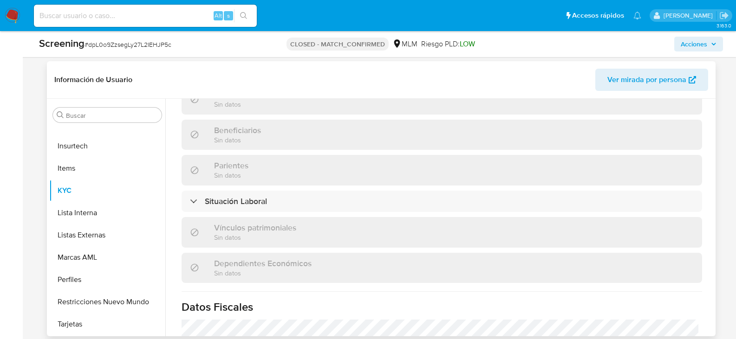
scroll to position [586, 0]
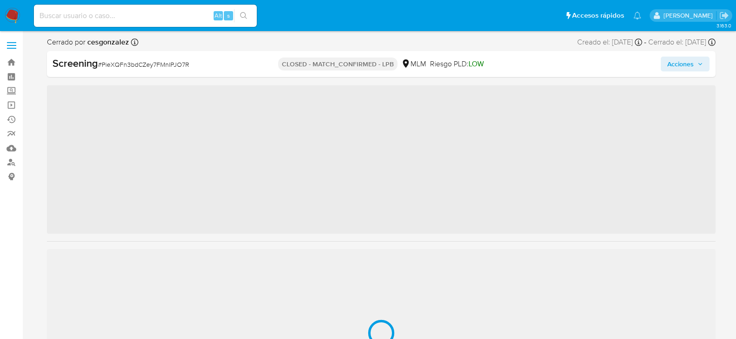
scroll to position [459, 0]
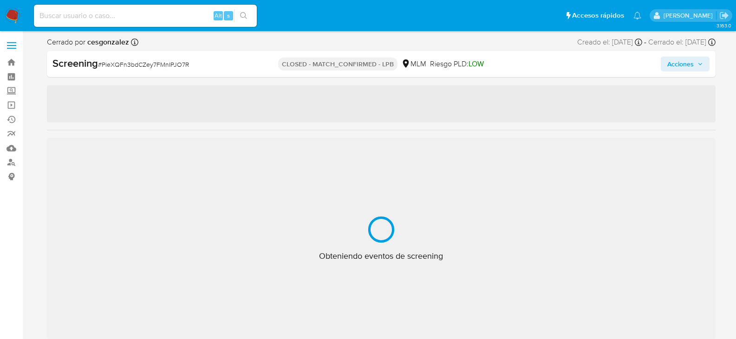
select select "10"
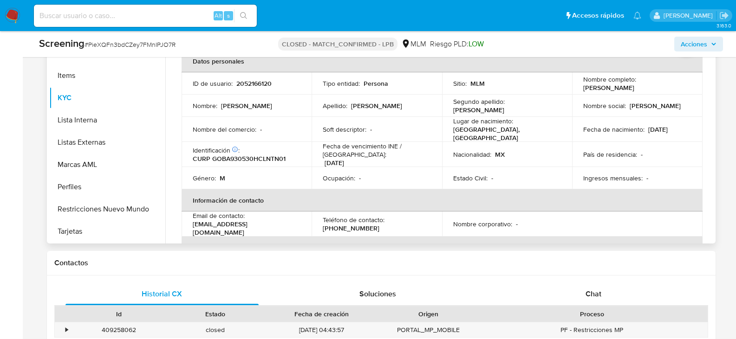
scroll to position [371, 0]
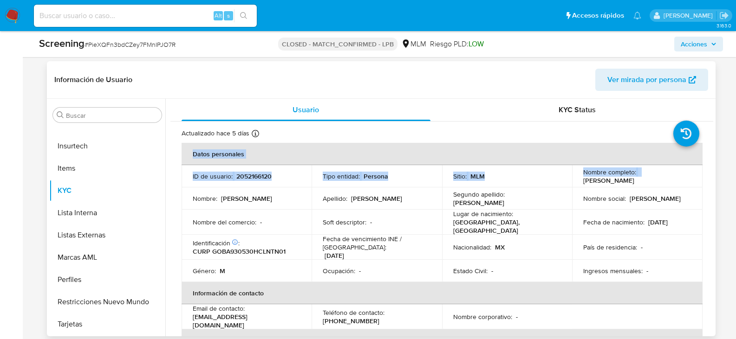
drag, startPoint x: 581, startPoint y: 181, endPoint x: 702, endPoint y: 180, distance: 121.2
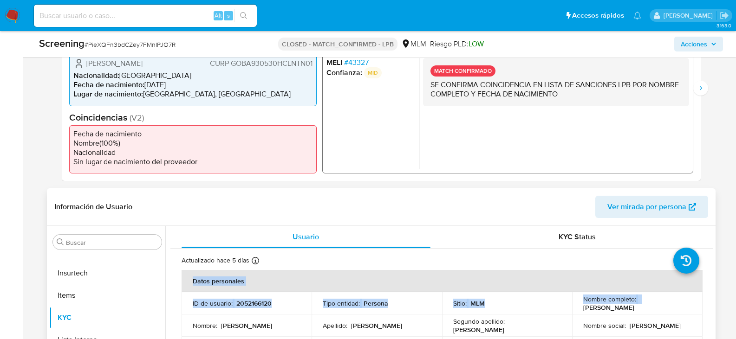
scroll to position [93, 0]
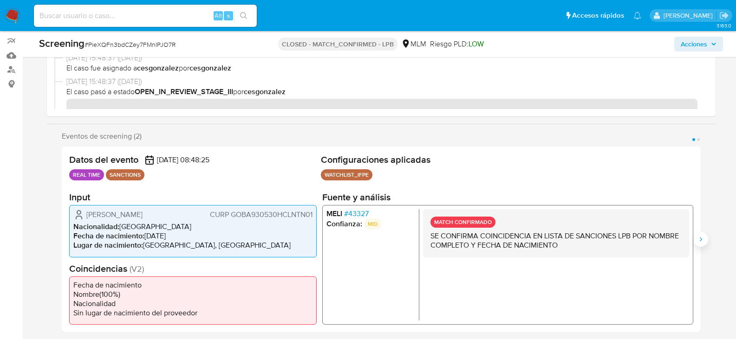
click at [702, 236] on icon "Siguiente" at bounding box center [700, 239] width 7 height 7
click at [364, 216] on span "# 43327" at bounding box center [356, 213] width 25 height 9
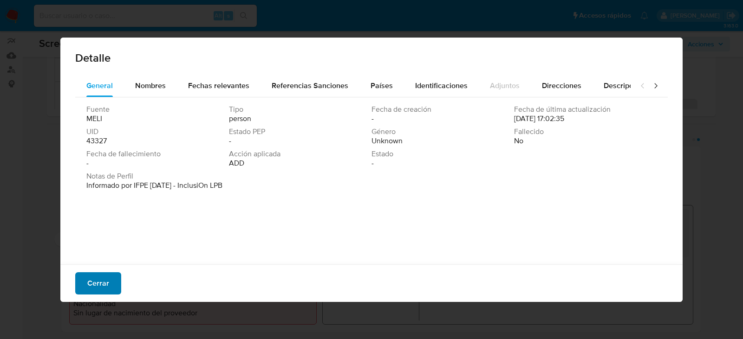
click at [107, 285] on span "Cerrar" at bounding box center [98, 283] width 22 height 20
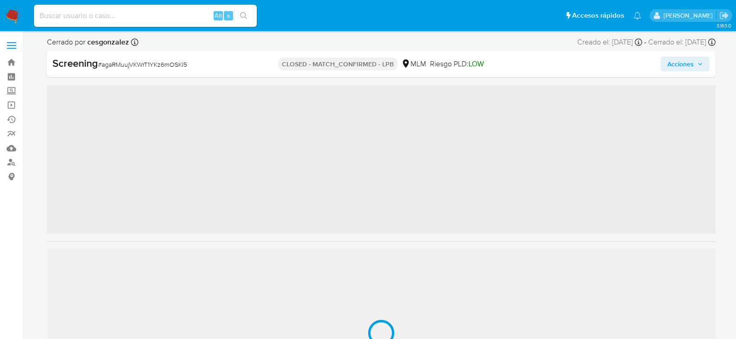
scroll to position [459, 0]
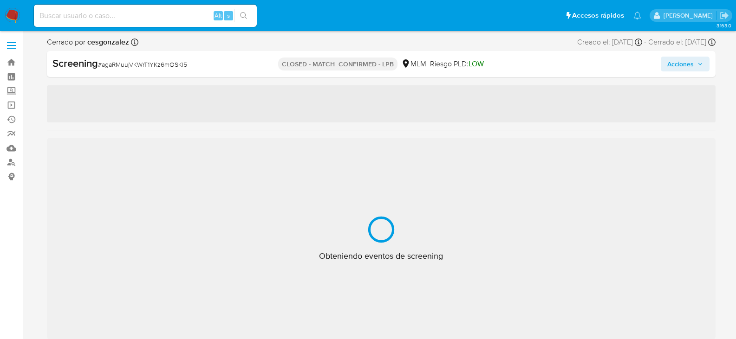
select select "10"
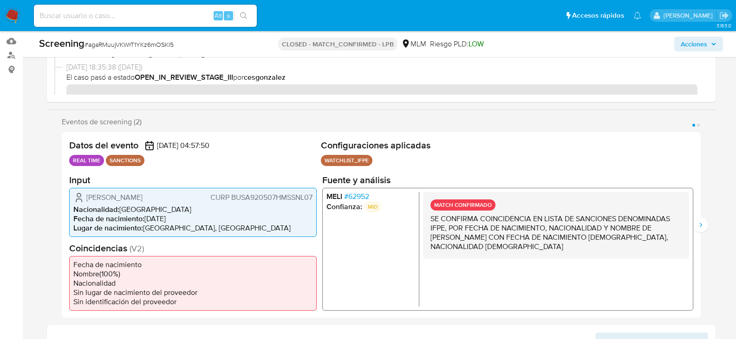
scroll to position [93, 0]
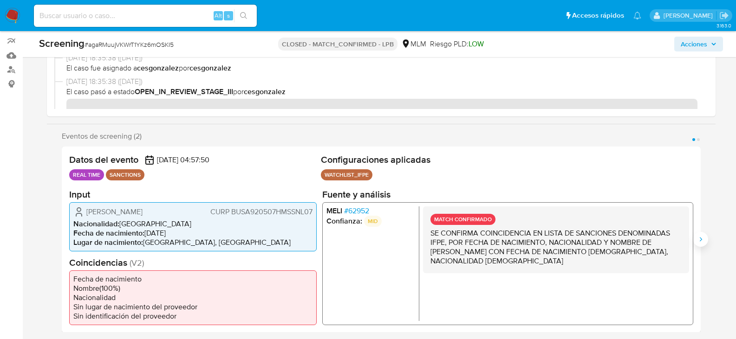
click at [700, 236] on icon "Siguiente" at bounding box center [700, 239] width 7 height 7
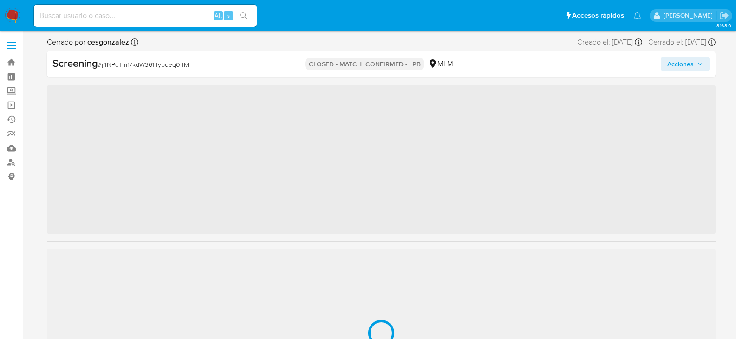
scroll to position [459, 0]
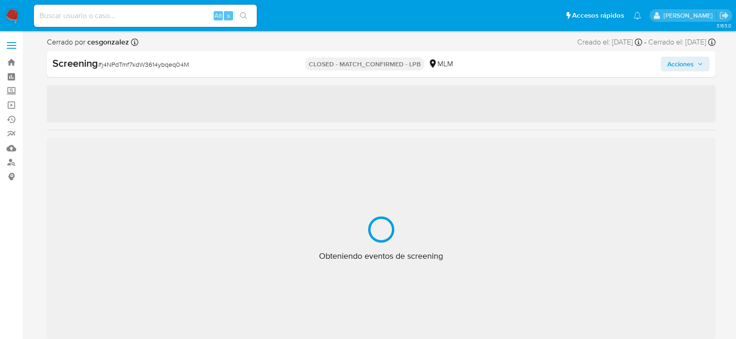
select select "10"
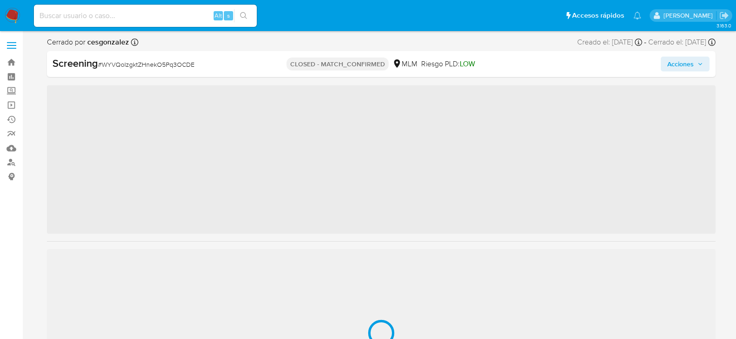
scroll to position [459, 0]
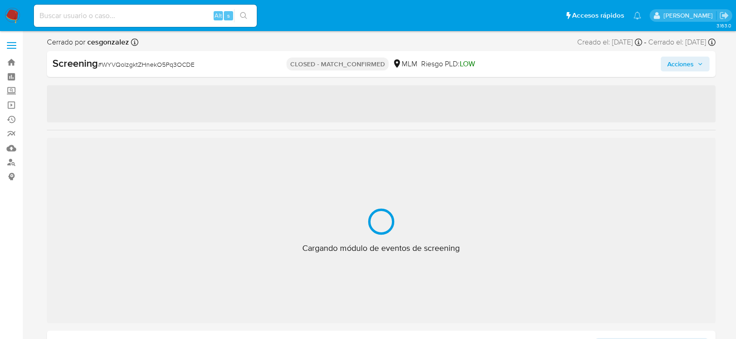
select select "10"
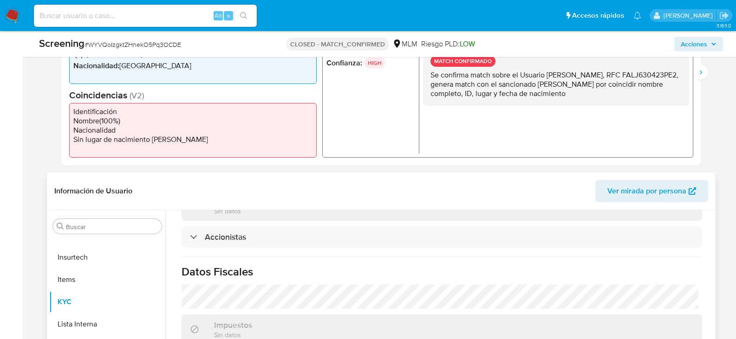
scroll to position [0, 0]
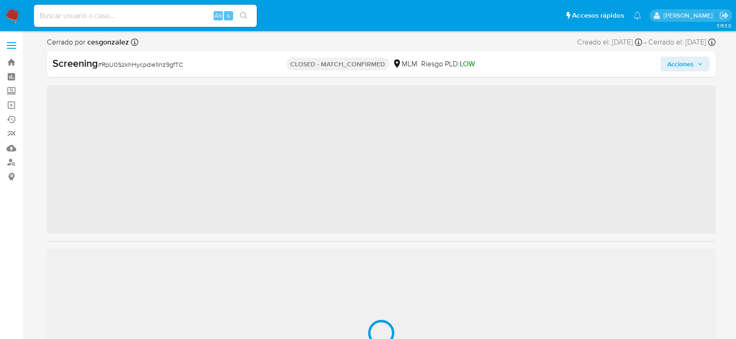
scroll to position [459, 0]
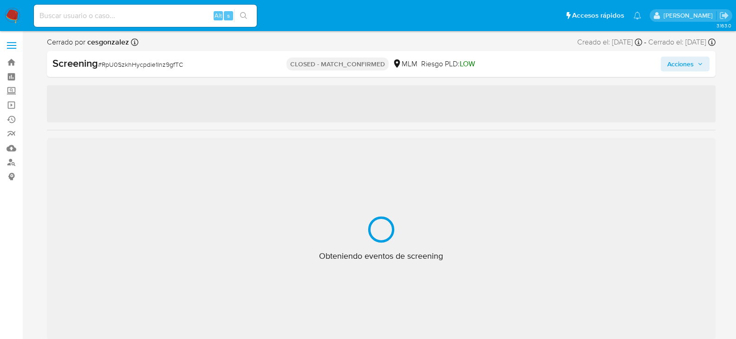
select select "10"
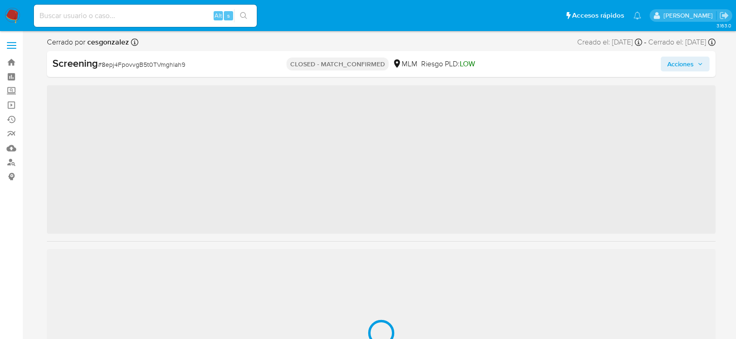
scroll to position [459, 0]
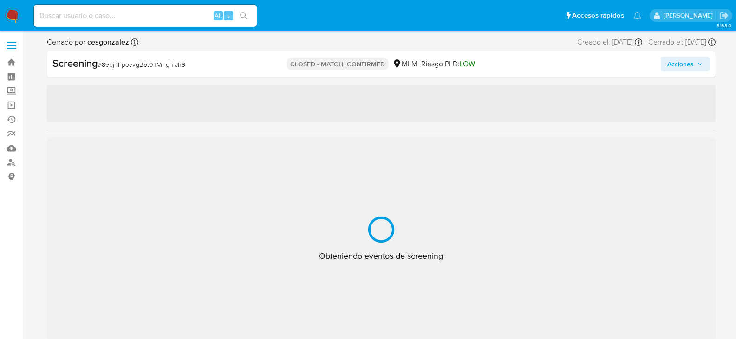
select select "10"
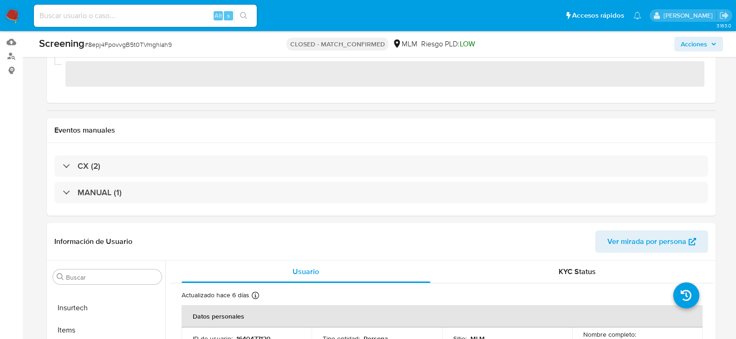
scroll to position [186, 0]
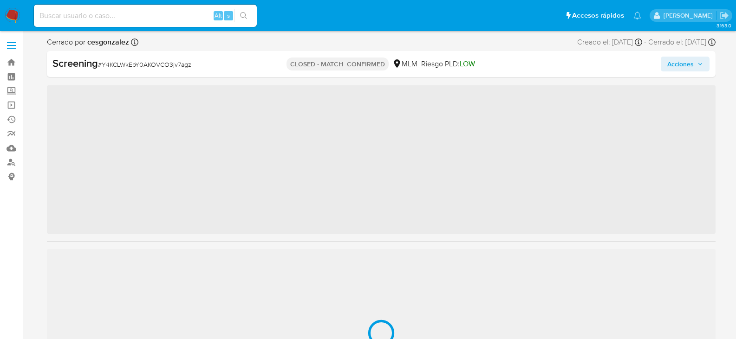
scroll to position [459, 0]
select select "10"
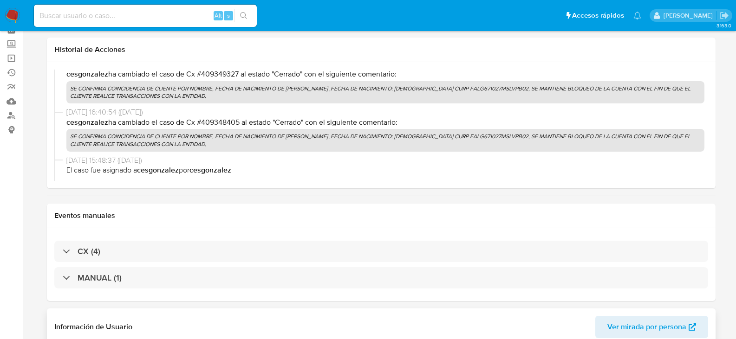
scroll to position [186, 0]
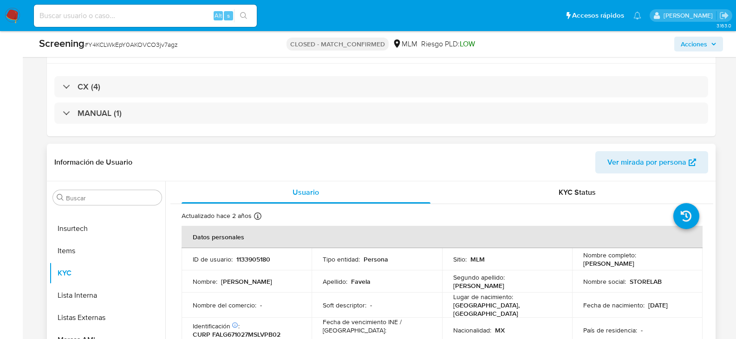
click at [595, 264] on p "Maria Gabriela Favela Lopez" at bounding box center [608, 263] width 51 height 8
click at [591, 268] on td "Nombre completo : Maria Gabriela Favela Lopez" at bounding box center [637, 259] width 130 height 22
drag, startPoint x: 582, startPoint y: 266, endPoint x: 658, endPoint y: 270, distance: 76.3
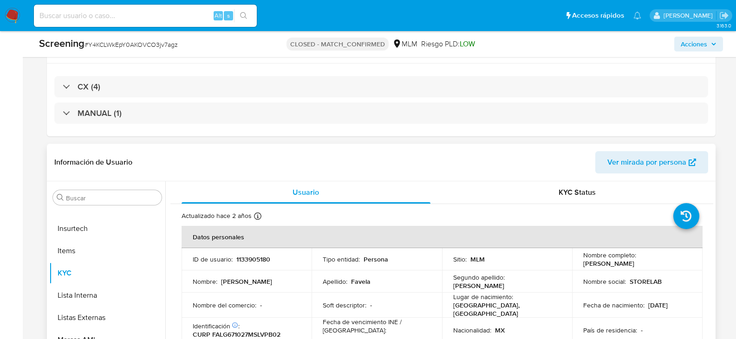
click at [658, 270] on td "Nombre completo : Maria Gabriela Favela Lopez" at bounding box center [637, 259] width 130 height 22
copy p "[PERSON_NAME]"
click at [256, 262] on p "1133905180" at bounding box center [253, 259] width 34 height 8
copy p "1133905180"
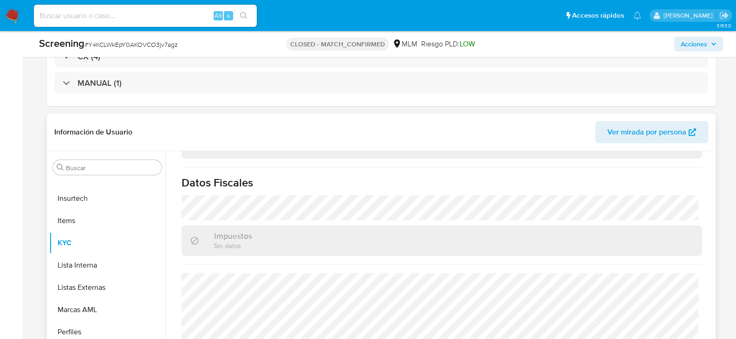
scroll to position [232, 0]
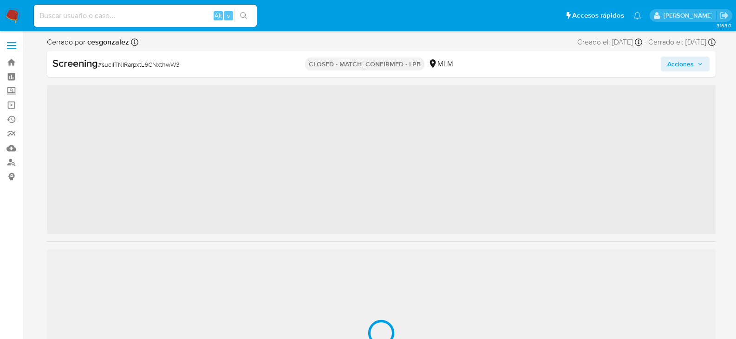
scroll to position [459, 0]
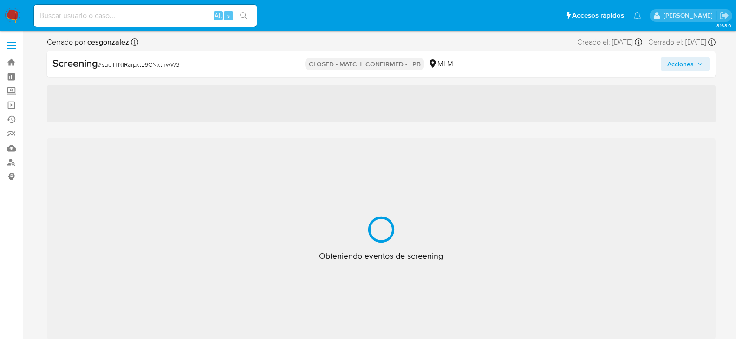
select select "10"
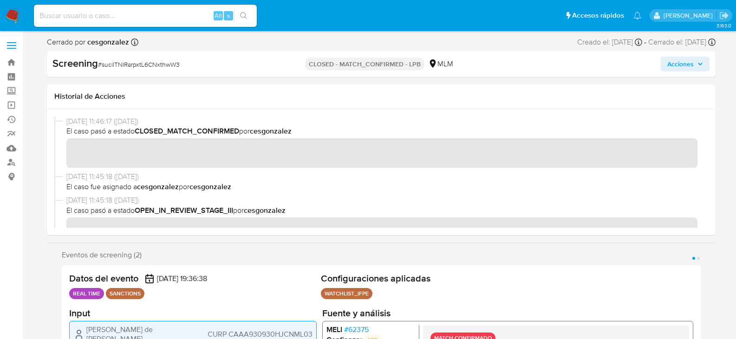
scroll to position [139, 0]
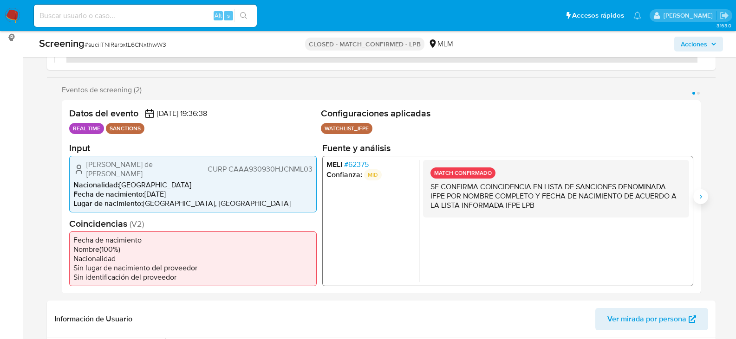
click at [706, 195] on button "Siguiente" at bounding box center [700, 196] width 15 height 15
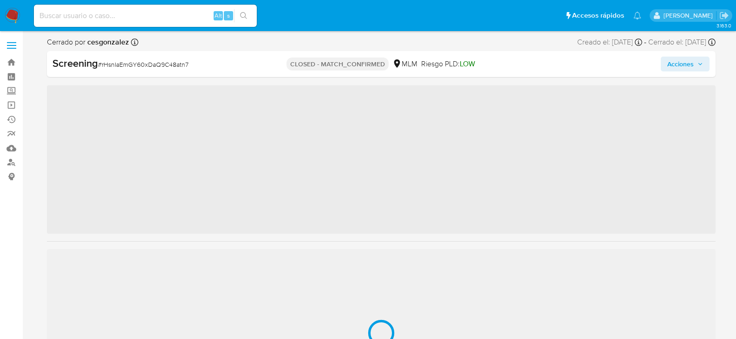
scroll to position [459, 0]
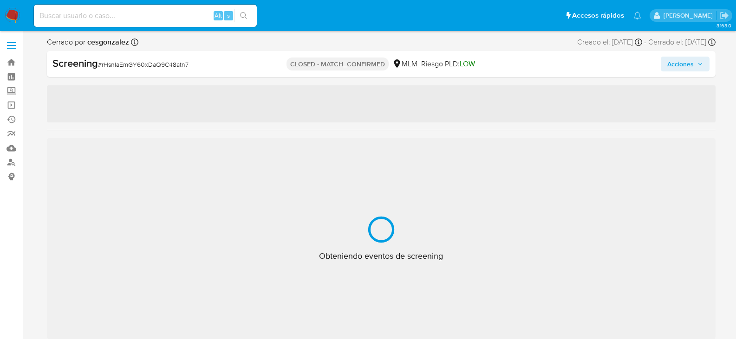
select select "10"
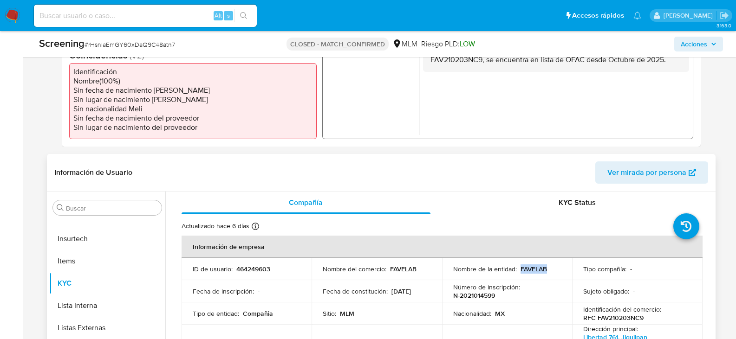
drag, startPoint x: 518, startPoint y: 269, endPoint x: 546, endPoint y: 271, distance: 28.8
click at [546, 271] on div "Nombre de la entidad : FAVELAB" at bounding box center [507, 269] width 108 height 8
copy p "FAVELAB"
click at [249, 271] on p "464249603" at bounding box center [253, 269] width 34 height 8
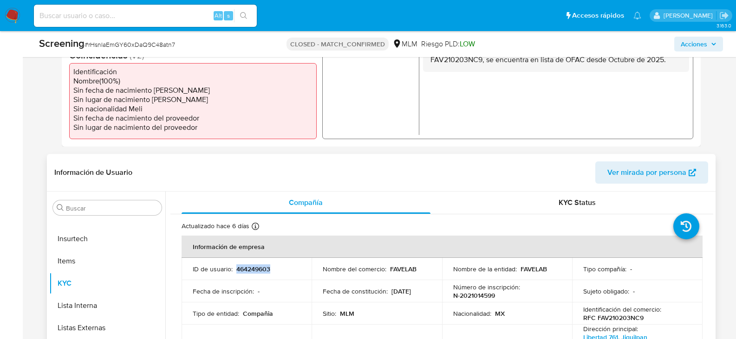
copy p "464249603"
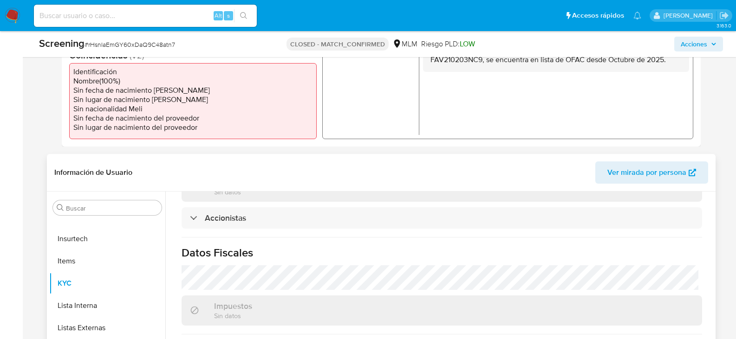
scroll to position [325, 0]
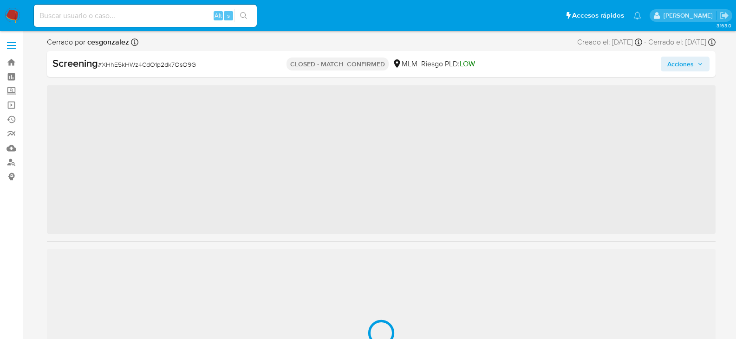
scroll to position [459, 0]
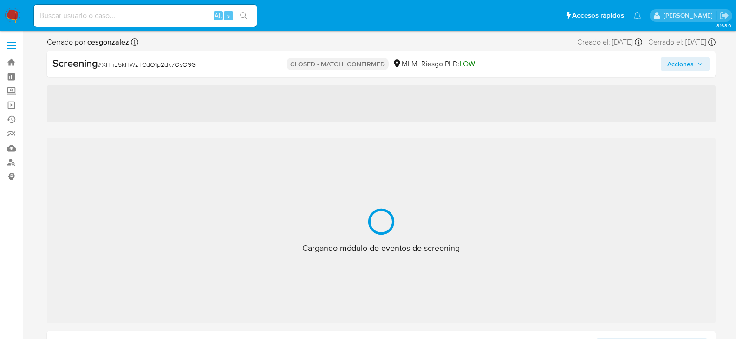
select select "10"
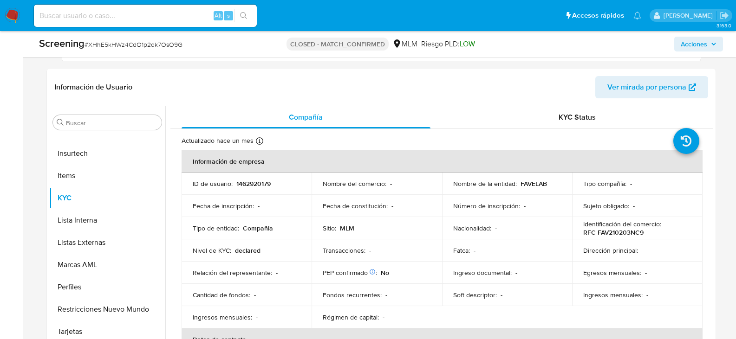
scroll to position [371, 0]
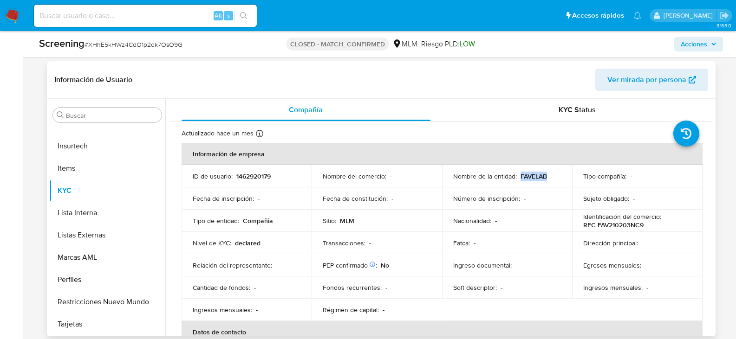
drag, startPoint x: 519, startPoint y: 175, endPoint x: 551, endPoint y: 178, distance: 32.2
click at [551, 178] on div "Nombre de la entidad : FAVELAB" at bounding box center [507, 176] width 108 height 8
copy p "FAVELAB"
click at [248, 176] on p "1462920179" at bounding box center [253, 176] width 34 height 8
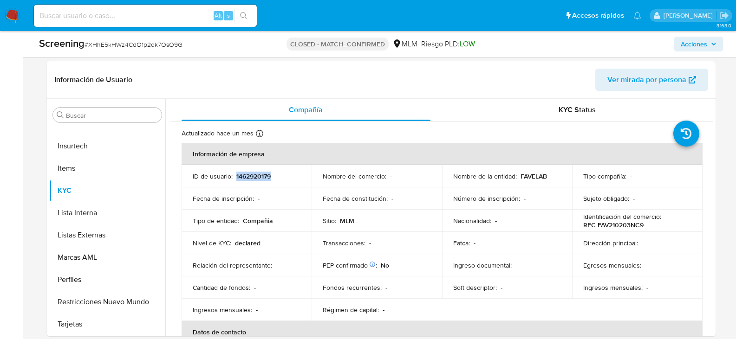
copy p "1462920179"
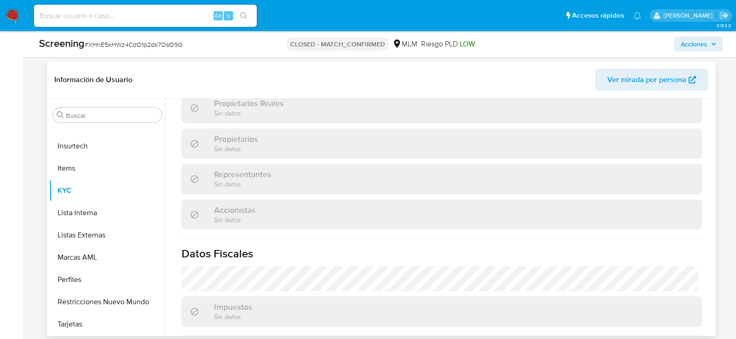
scroll to position [684, 0]
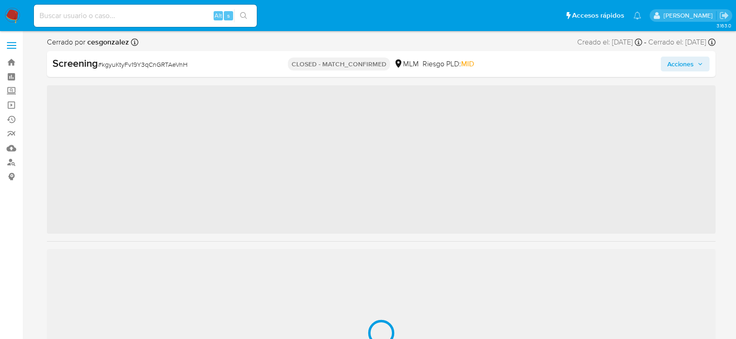
scroll to position [459, 0]
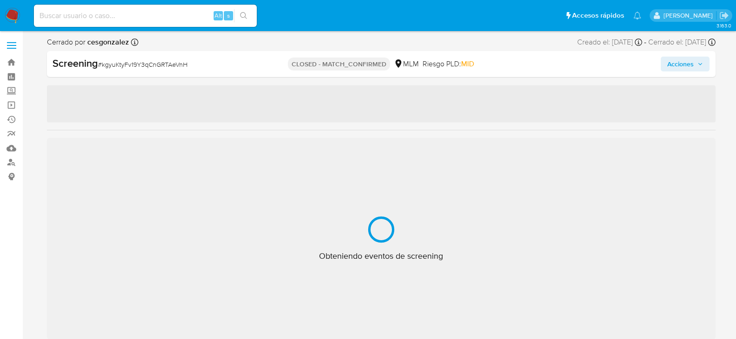
select select "10"
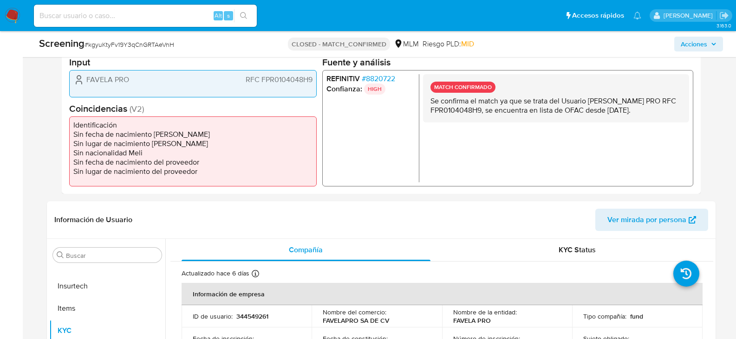
scroll to position [325, 0]
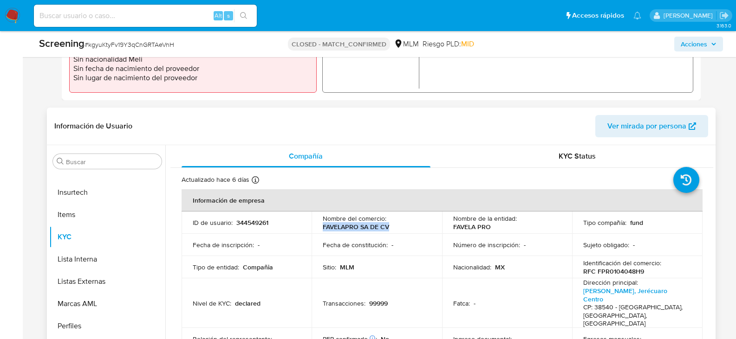
drag, startPoint x: 322, startPoint y: 228, endPoint x: 396, endPoint y: 228, distance: 74.3
click at [396, 228] on div "Nombre del comercio : FAVELAPRO SA DE CV" at bounding box center [377, 222] width 108 height 17
copy p "FAVELAPRO SA DE CV"
click at [270, 224] on div "ID de usuario : 344549261" at bounding box center [247, 223] width 108 height 8
click at [257, 222] on p "344549261" at bounding box center [252, 223] width 32 height 8
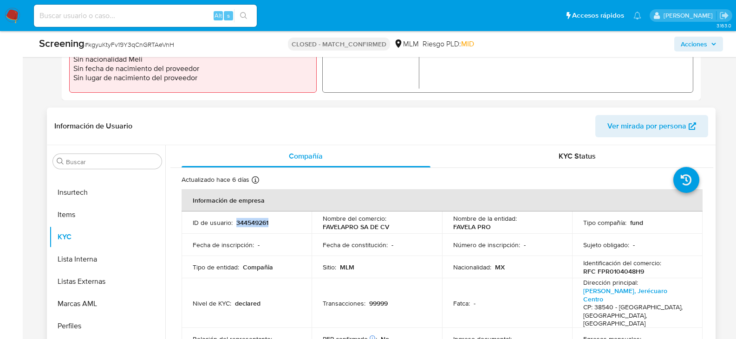
click at [257, 222] on p "344549261" at bounding box center [252, 223] width 32 height 8
copy p "344549261"
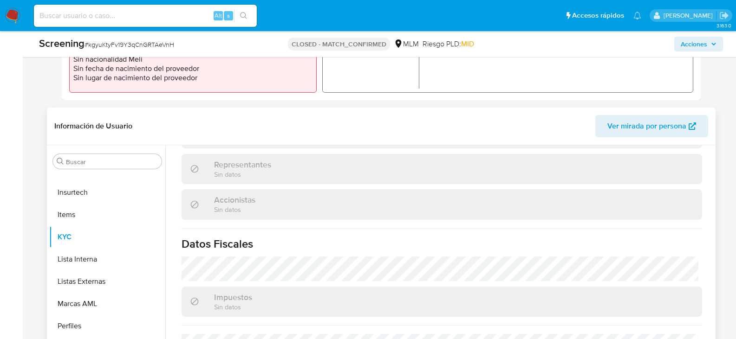
scroll to position [687, 0]
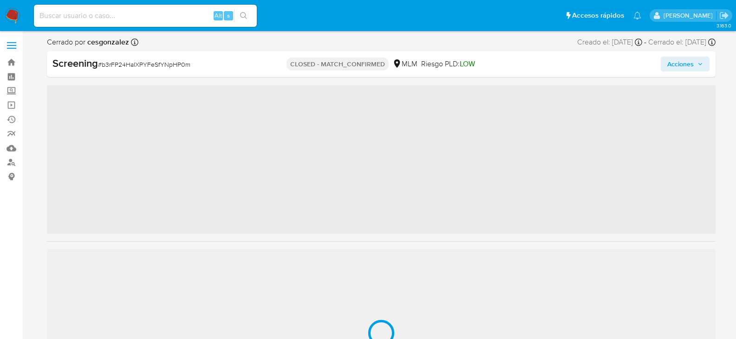
scroll to position [459, 0]
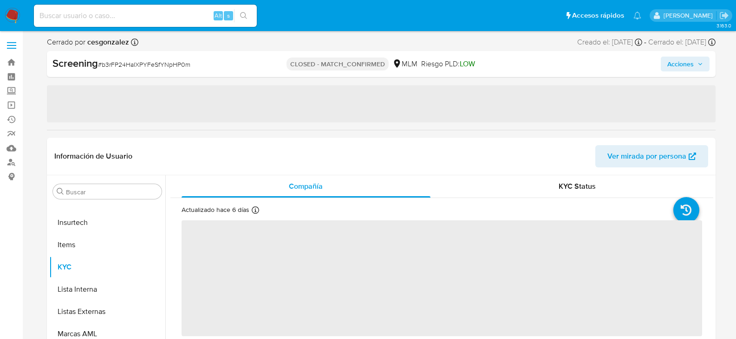
select select "10"
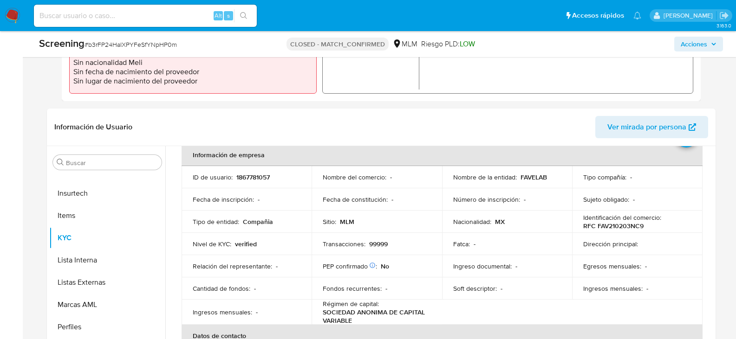
scroll to position [325, 0]
click at [528, 178] on p "FAVELAB" at bounding box center [533, 176] width 26 height 8
copy p "FAVELAB"
click at [241, 177] on p "1867781057" at bounding box center [252, 176] width 33 height 8
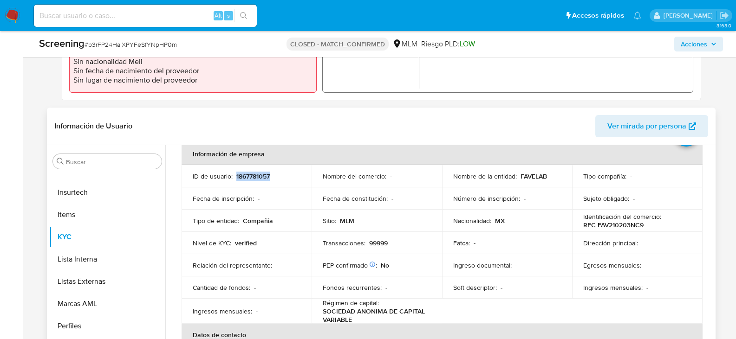
click at [241, 177] on p "1867781057" at bounding box center [252, 176] width 33 height 8
copy p "1867781057"
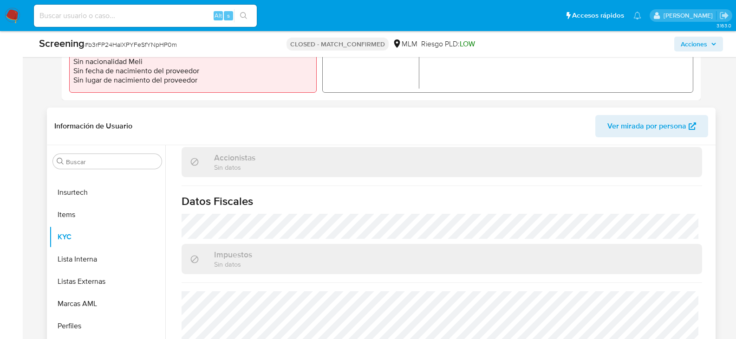
scroll to position [677, 0]
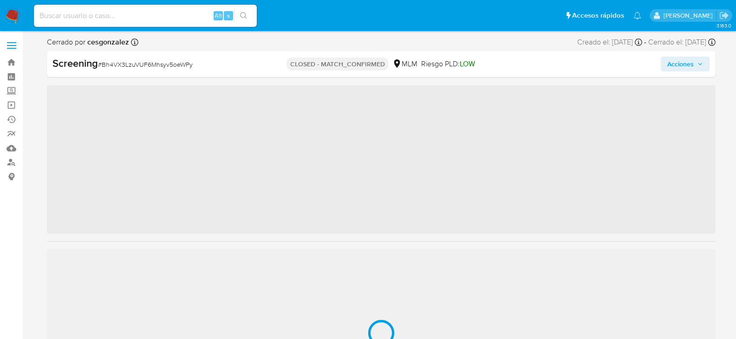
scroll to position [459, 0]
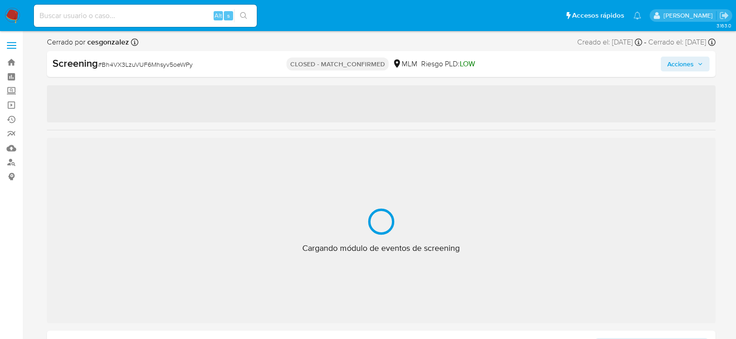
select select "10"
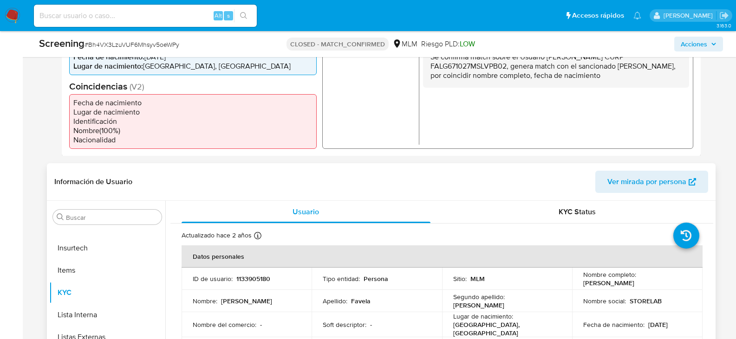
scroll to position [418, 0]
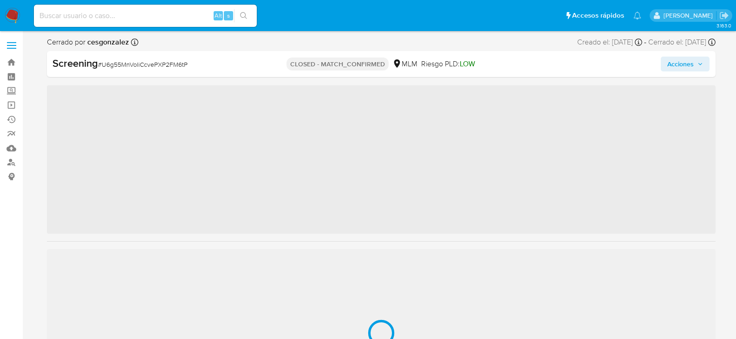
scroll to position [459, 0]
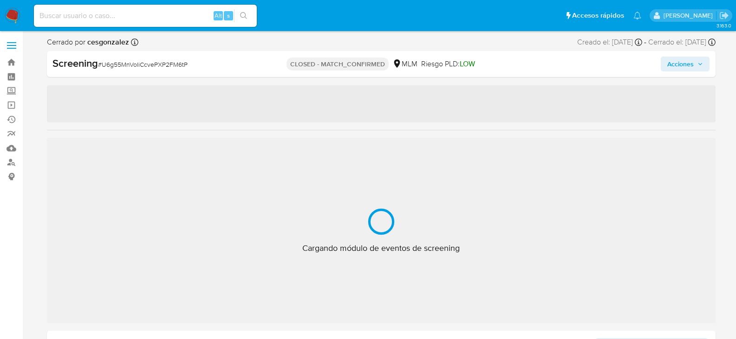
select select "10"
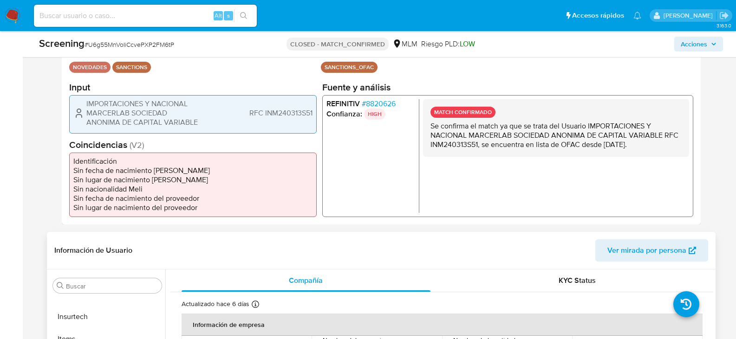
scroll to position [371, 0]
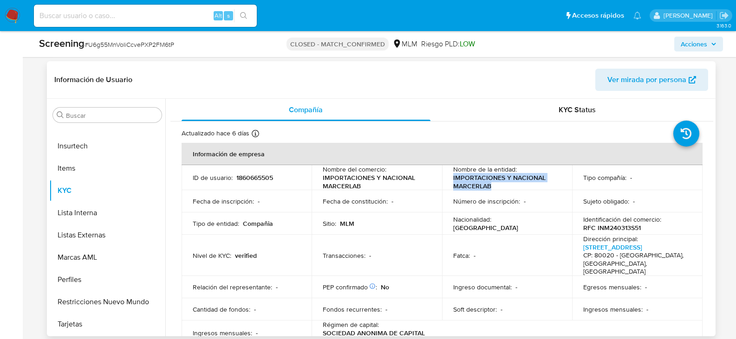
drag, startPoint x: 451, startPoint y: 180, endPoint x: 493, endPoint y: 189, distance: 42.8
click at [493, 189] on p "IMPORTACIONES Y NACIONAL MARCERLAB" at bounding box center [505, 182] width 104 height 17
copy p "IMPORTACIONES Y NACIONAL MARCERLAB"
click at [246, 175] on p "1860665505" at bounding box center [254, 178] width 37 height 8
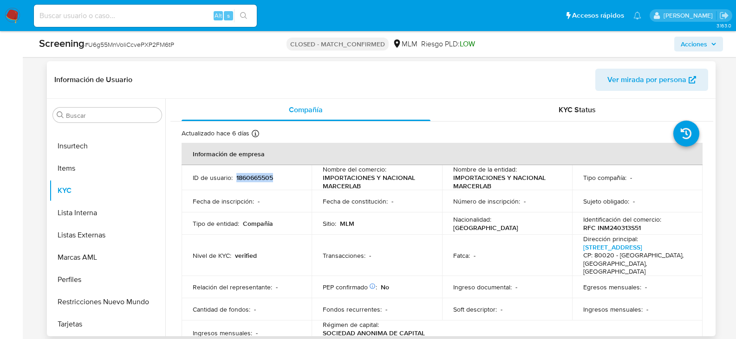
copy p "1860665505"
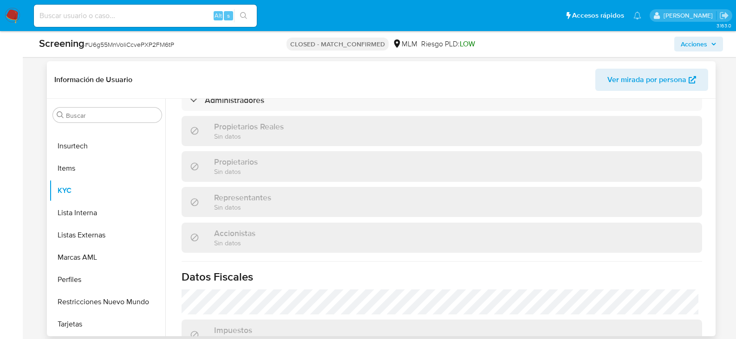
scroll to position [650, 0]
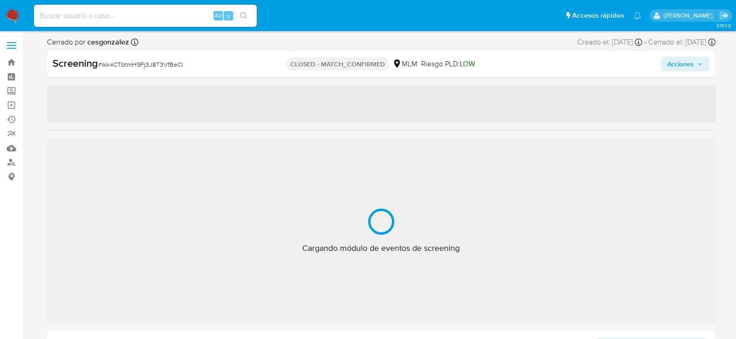
scroll to position [459, 0]
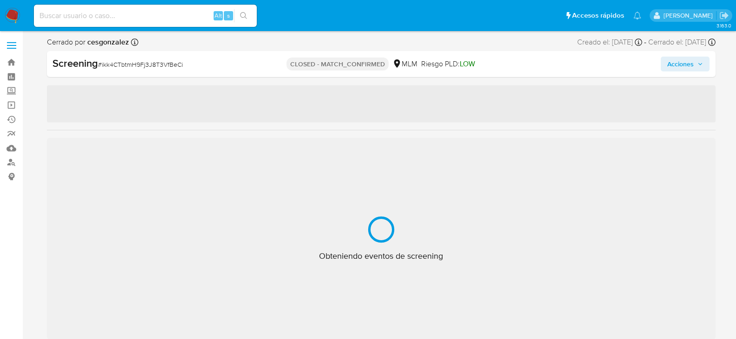
select select "10"
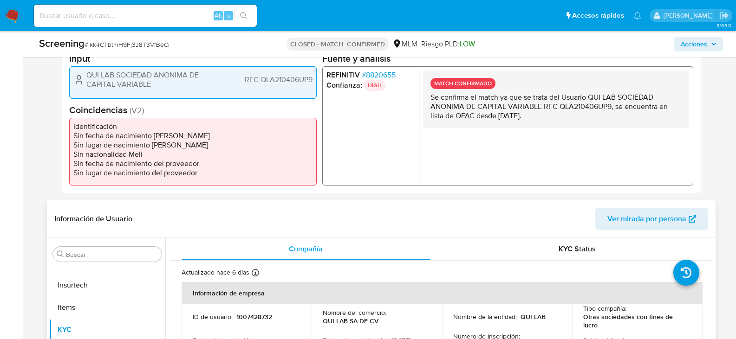
scroll to position [418, 0]
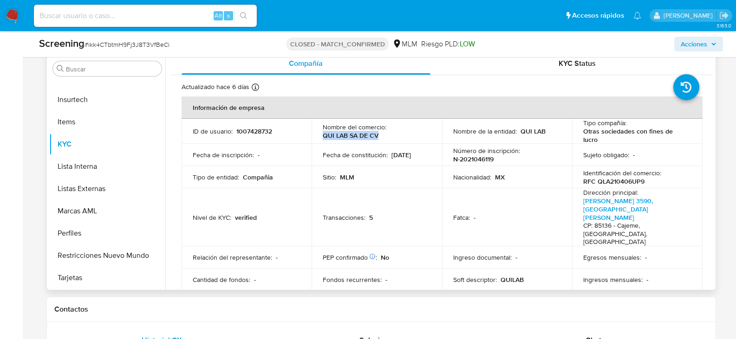
drag, startPoint x: 324, startPoint y: 136, endPoint x: 378, endPoint y: 136, distance: 53.8
click at [378, 136] on div "Nombre del comercio : QUI LAB SA DE CV" at bounding box center [377, 131] width 108 height 17
copy p "QUI LAB SA DE CV"
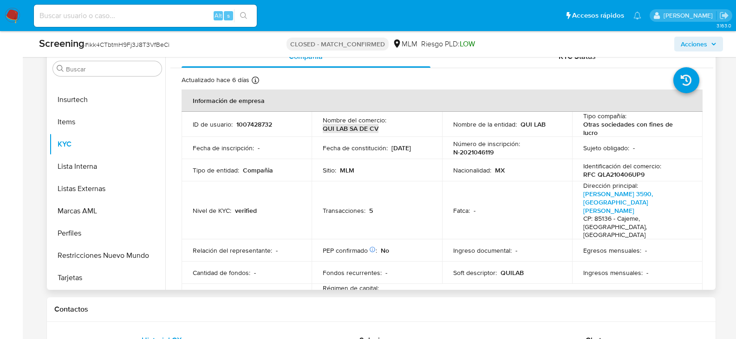
scroll to position [0, 0]
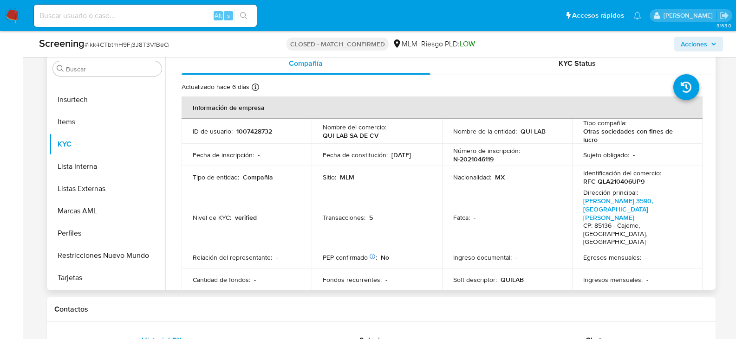
click at [259, 131] on p "1007428732" at bounding box center [254, 131] width 36 height 8
copy p "1007428732"
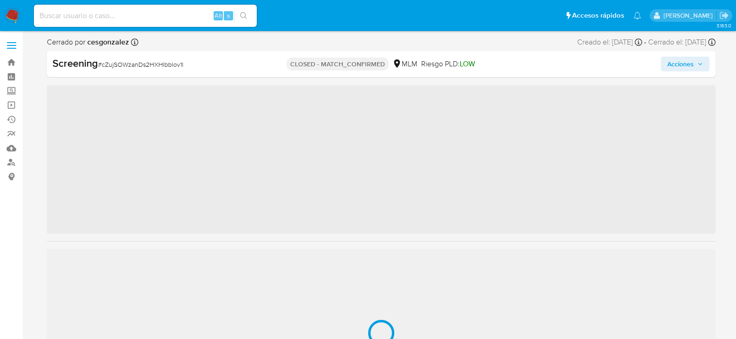
scroll to position [459, 0]
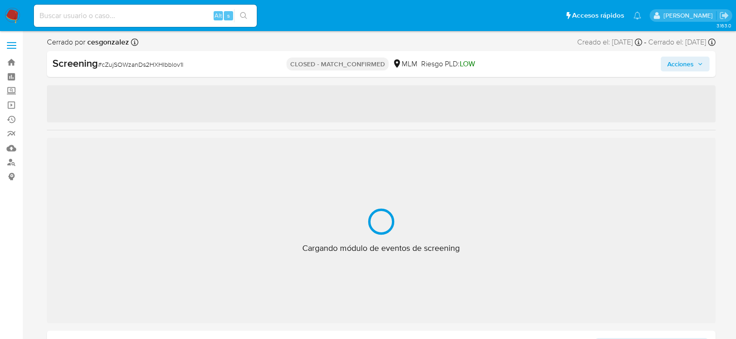
select select "10"
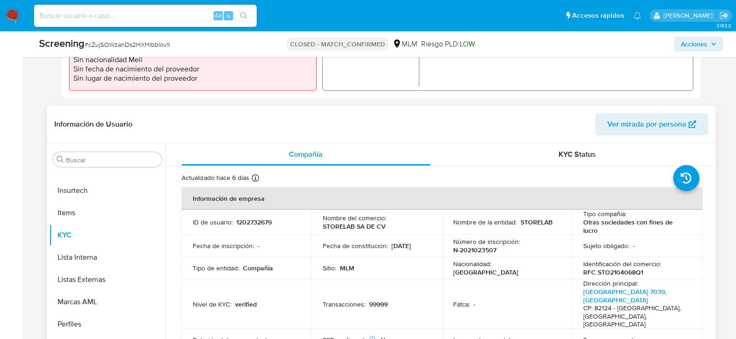
scroll to position [371, 0]
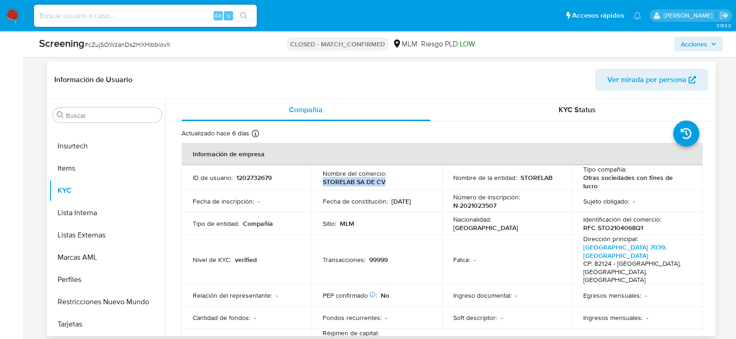
drag, startPoint x: 322, startPoint y: 182, endPoint x: 387, endPoint y: 186, distance: 65.1
click at [387, 186] on div "Nombre del comercio : STORELAB SA DE CV" at bounding box center [377, 177] width 108 height 17
copy p "STORELAB SA DE CV"
click at [245, 181] on p "1202732679" at bounding box center [253, 178] width 35 height 8
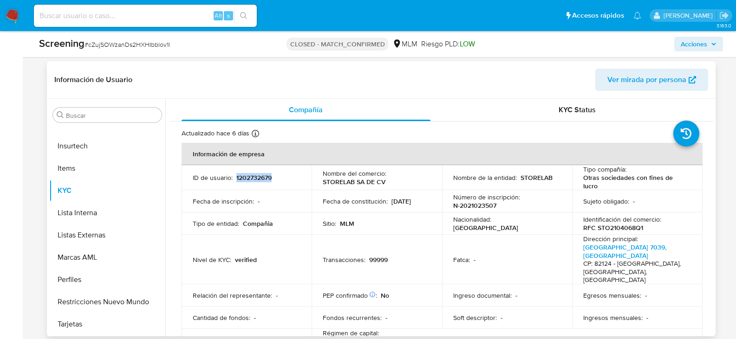
copy p "1202732679"
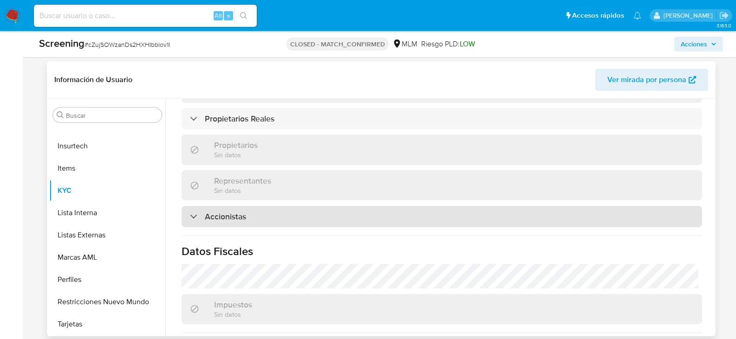
scroll to position [695, 0]
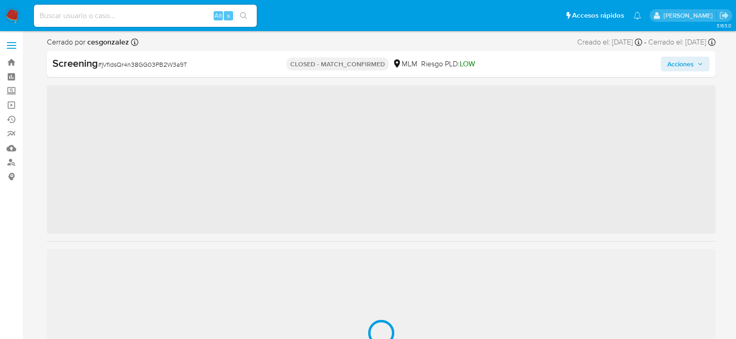
scroll to position [459, 0]
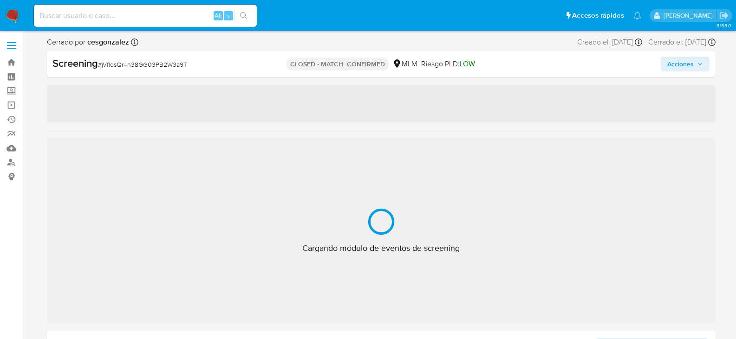
select select "10"
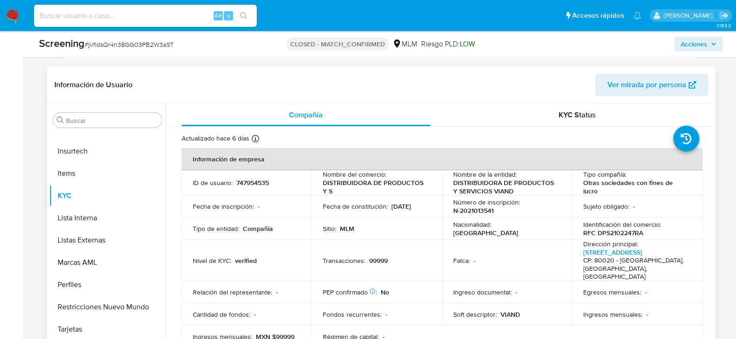
scroll to position [371, 0]
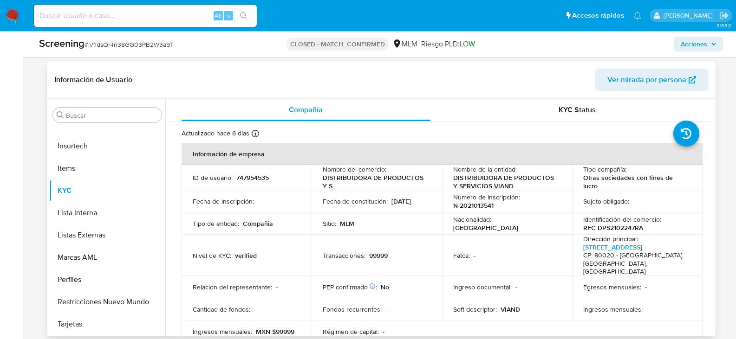
click at [345, 181] on p "DISTRIBUIDORA DE PRODUCTOS Y S" at bounding box center [375, 182] width 104 height 17
click at [328, 182] on p "DISTRIBUIDORA DE PRODUCTOS Y S" at bounding box center [375, 182] width 104 height 17
drag, startPoint x: 449, startPoint y: 178, endPoint x: 517, endPoint y: 188, distance: 68.4
click at [517, 188] on td "Nombre de la entidad : DISTRIBUIDORA DE PRODUCTOS Y SERVICIOS VIAND" at bounding box center [507, 177] width 130 height 25
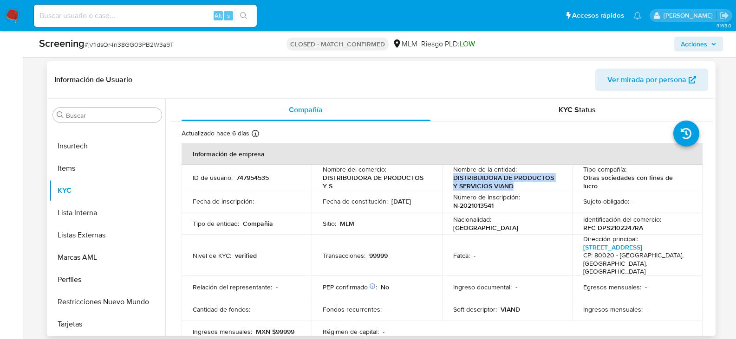
copy p "DISTRIBUIDORA DE PRODUCTOS Y SERVICIOS VIAND"
click at [258, 179] on p "747954535" at bounding box center [252, 178] width 32 height 8
copy p "747954535"
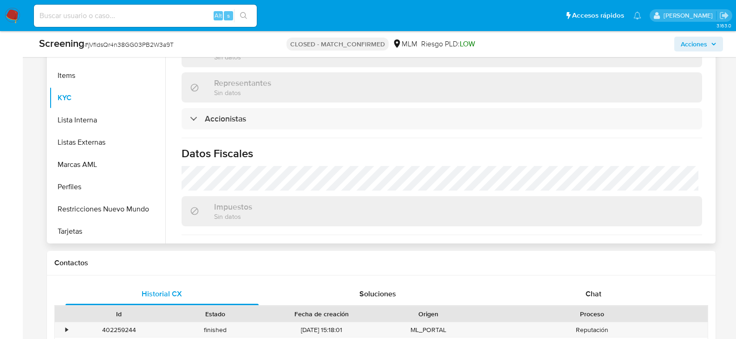
scroll to position [696, 0]
